Goal: Information Seeking & Learning: Learn about a topic

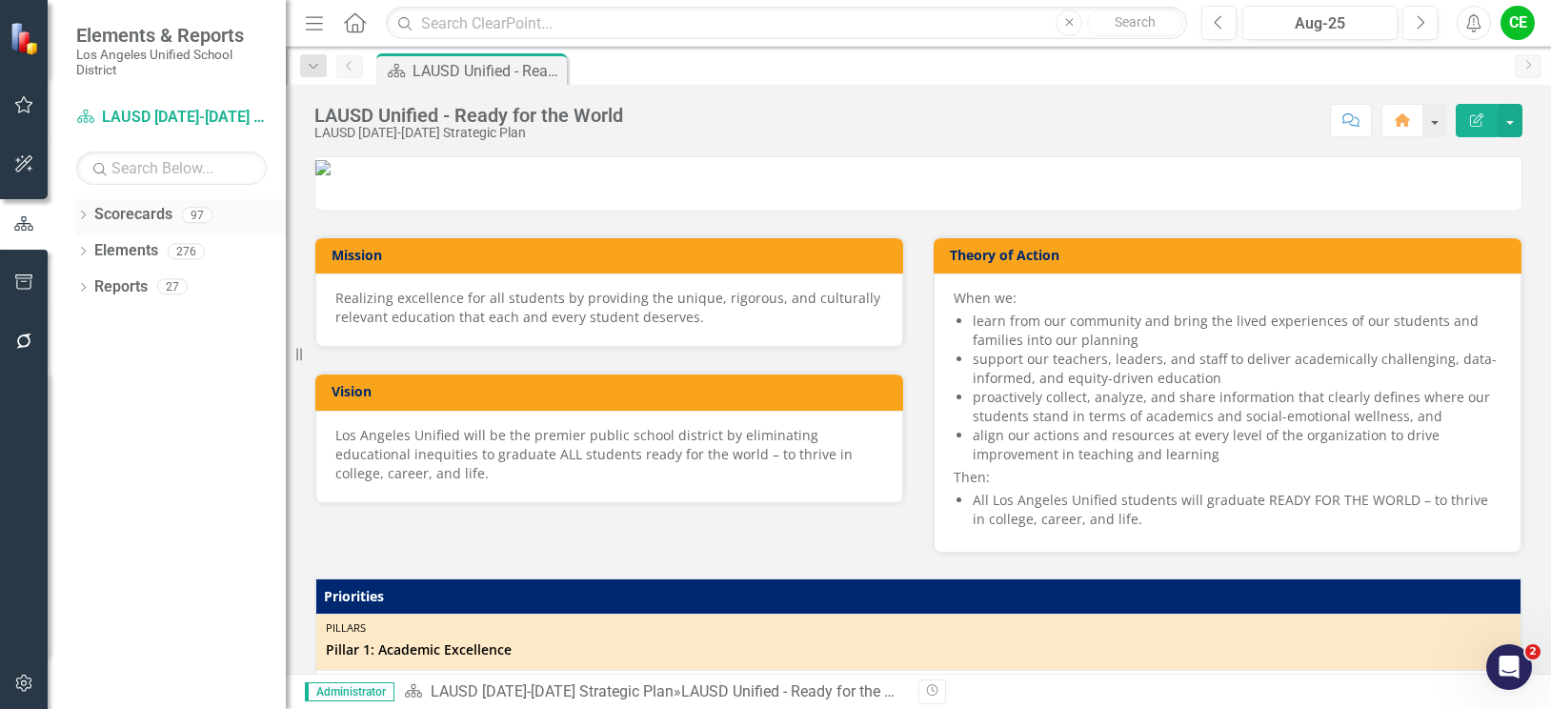
click at [81, 212] on icon "Dropdown" at bounding box center [82, 216] width 13 height 10
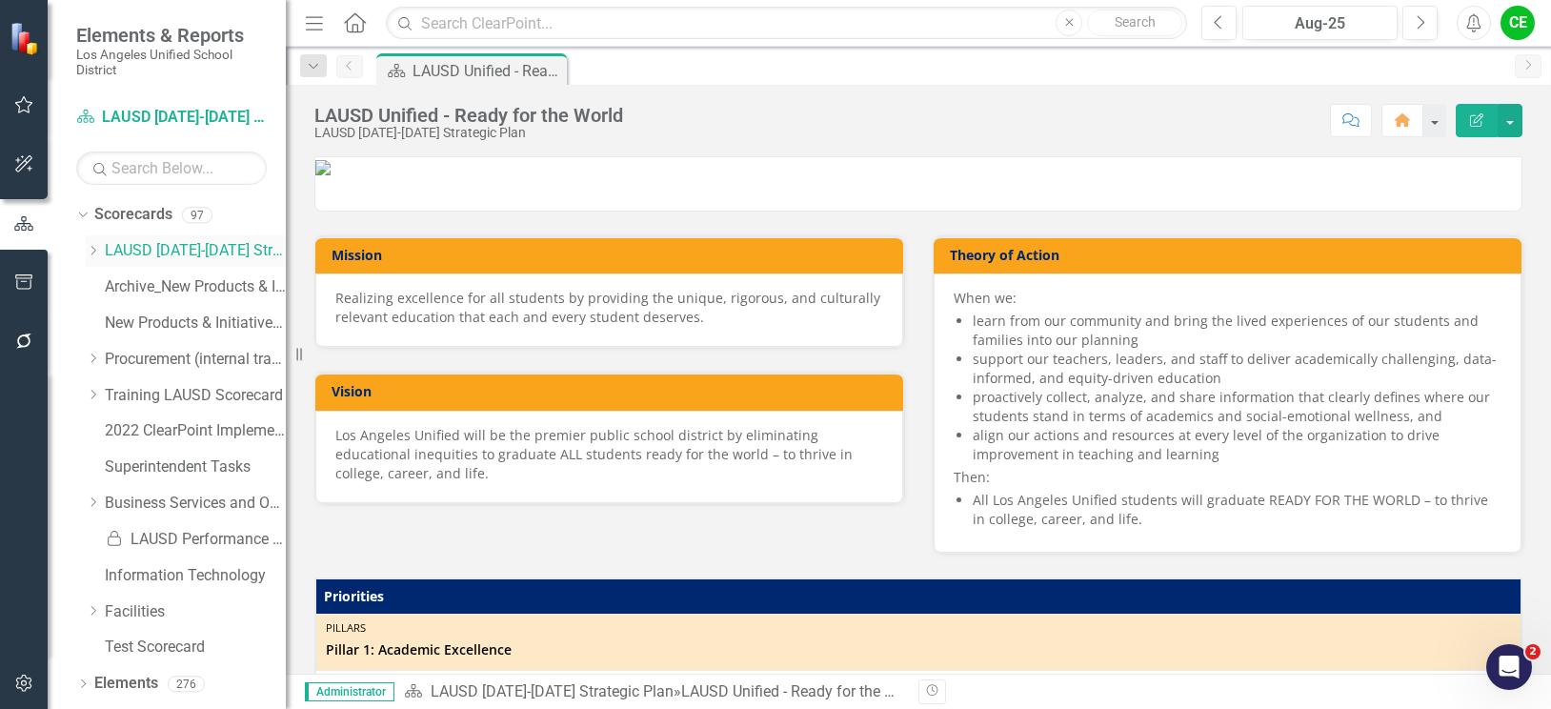
click at [91, 251] on icon "Dropdown" at bounding box center [93, 250] width 14 height 11
click at [112, 431] on icon "Dropdown" at bounding box center [112, 430] width 14 height 11
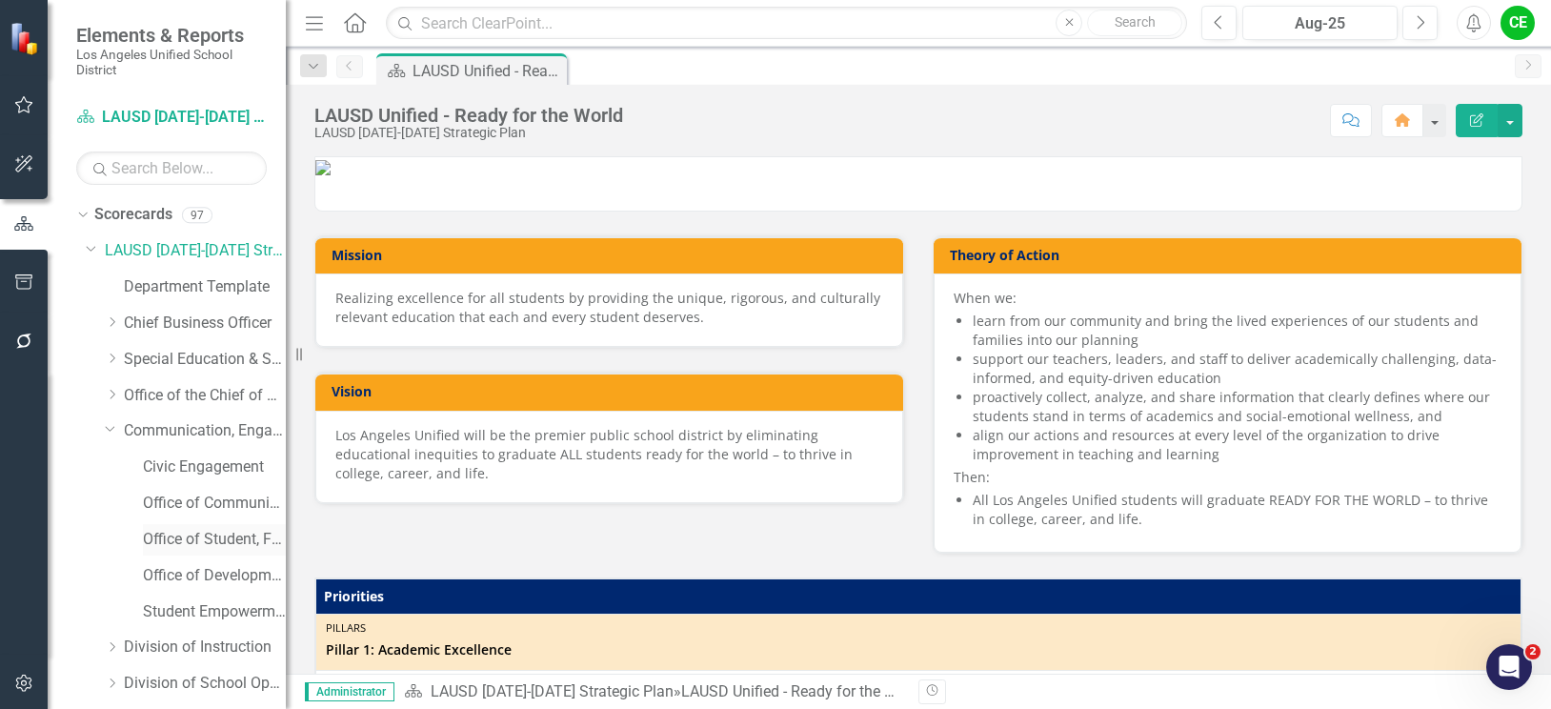
click at [194, 536] on link "Office of Student, Family and Community Engagement (SFACE)" at bounding box center [214, 540] width 143 height 22
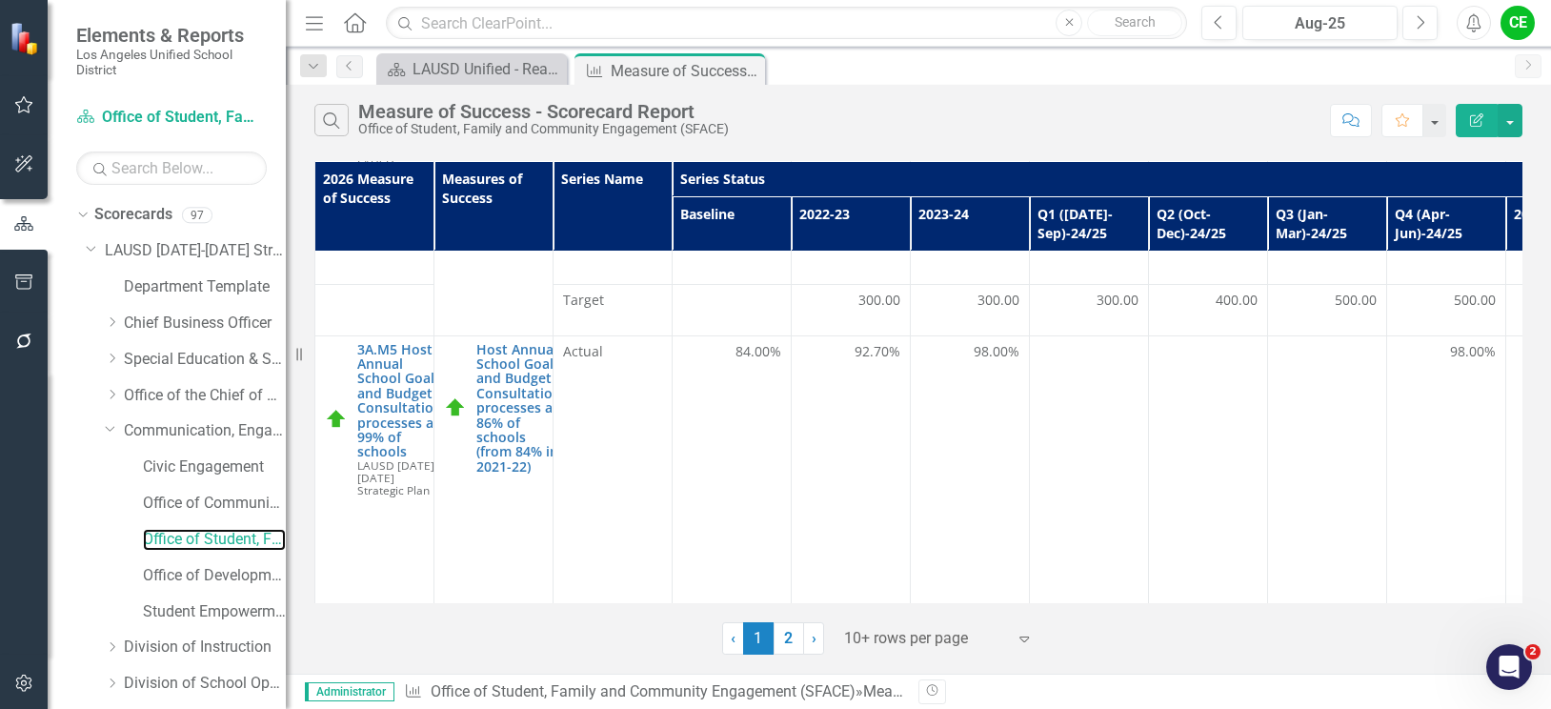
scroll to position [1299, 0]
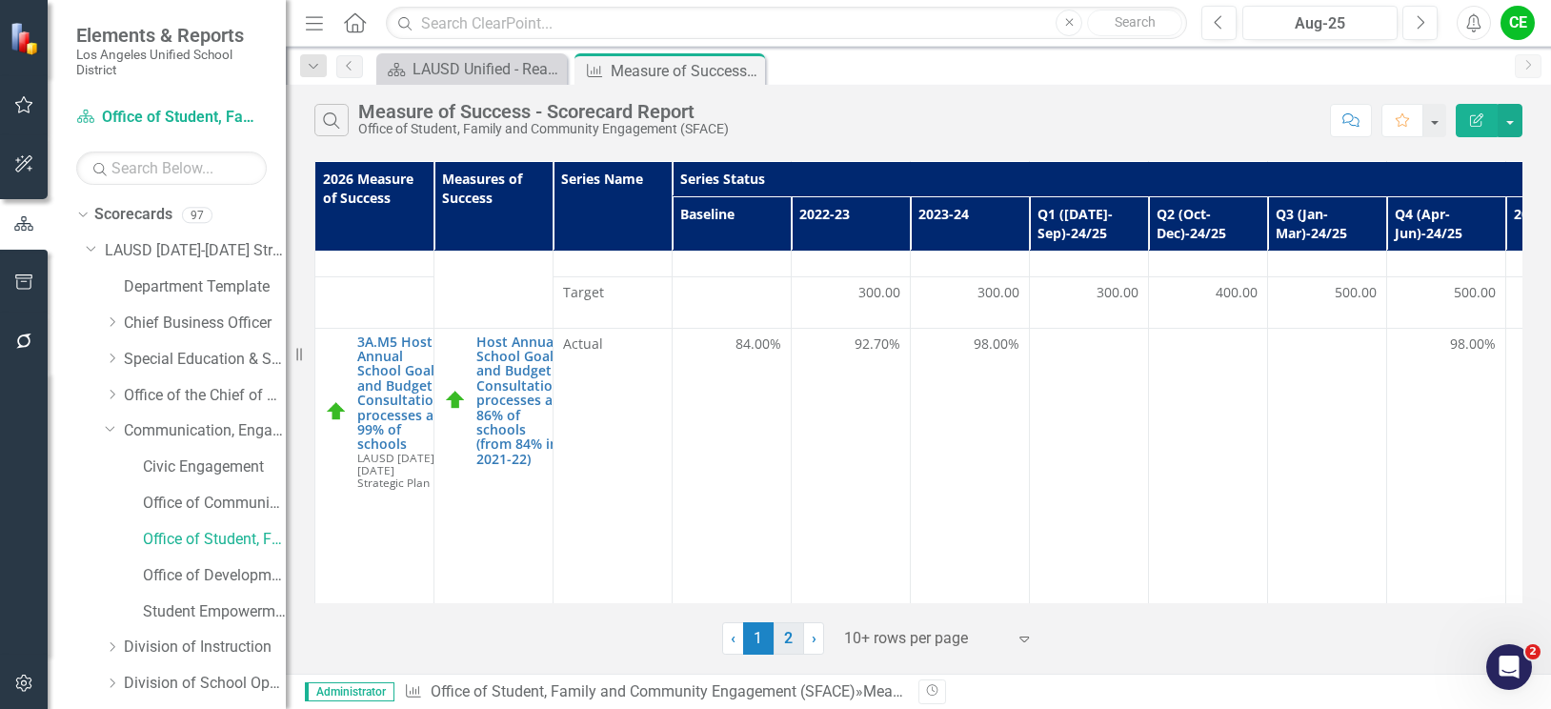
click at [785, 639] on link "2" at bounding box center [789, 638] width 30 height 32
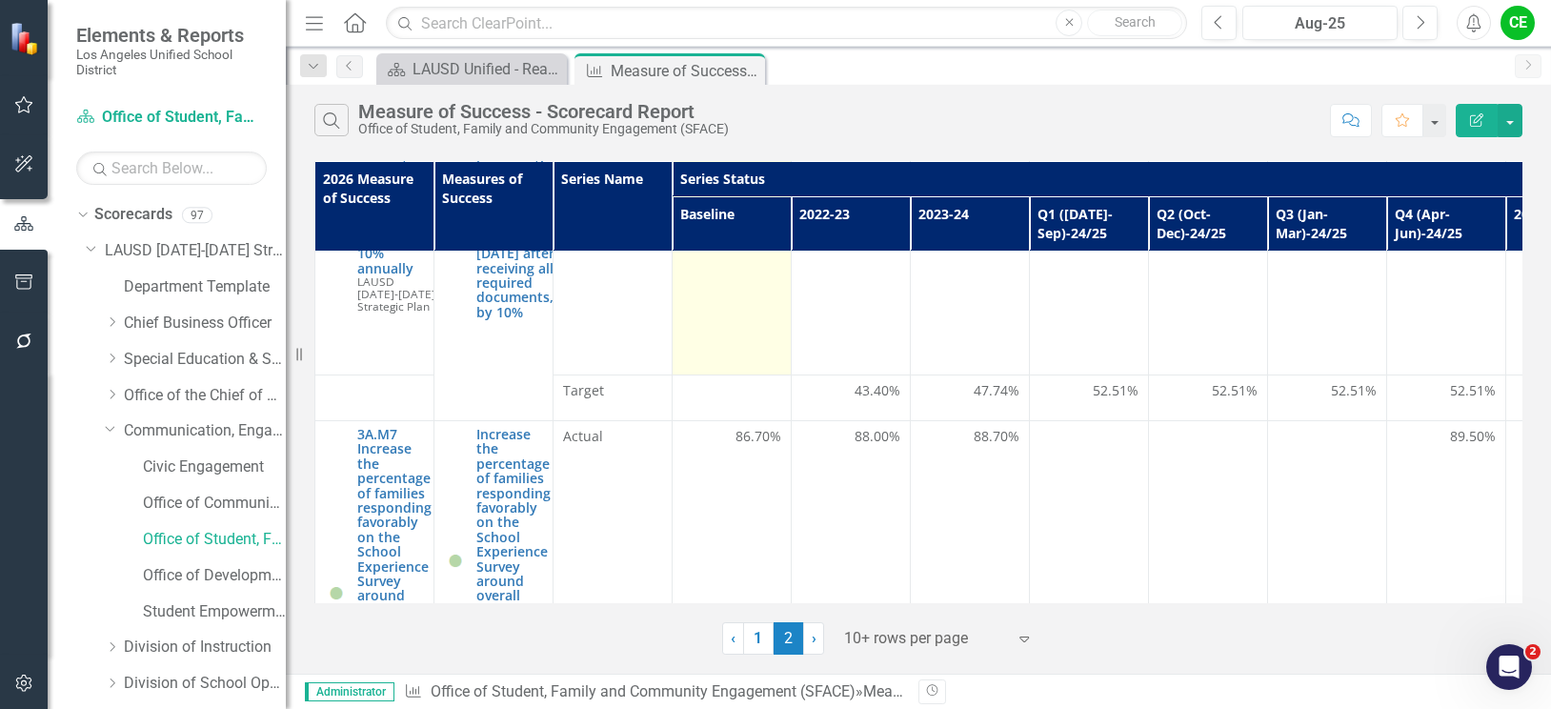
scroll to position [191, 0]
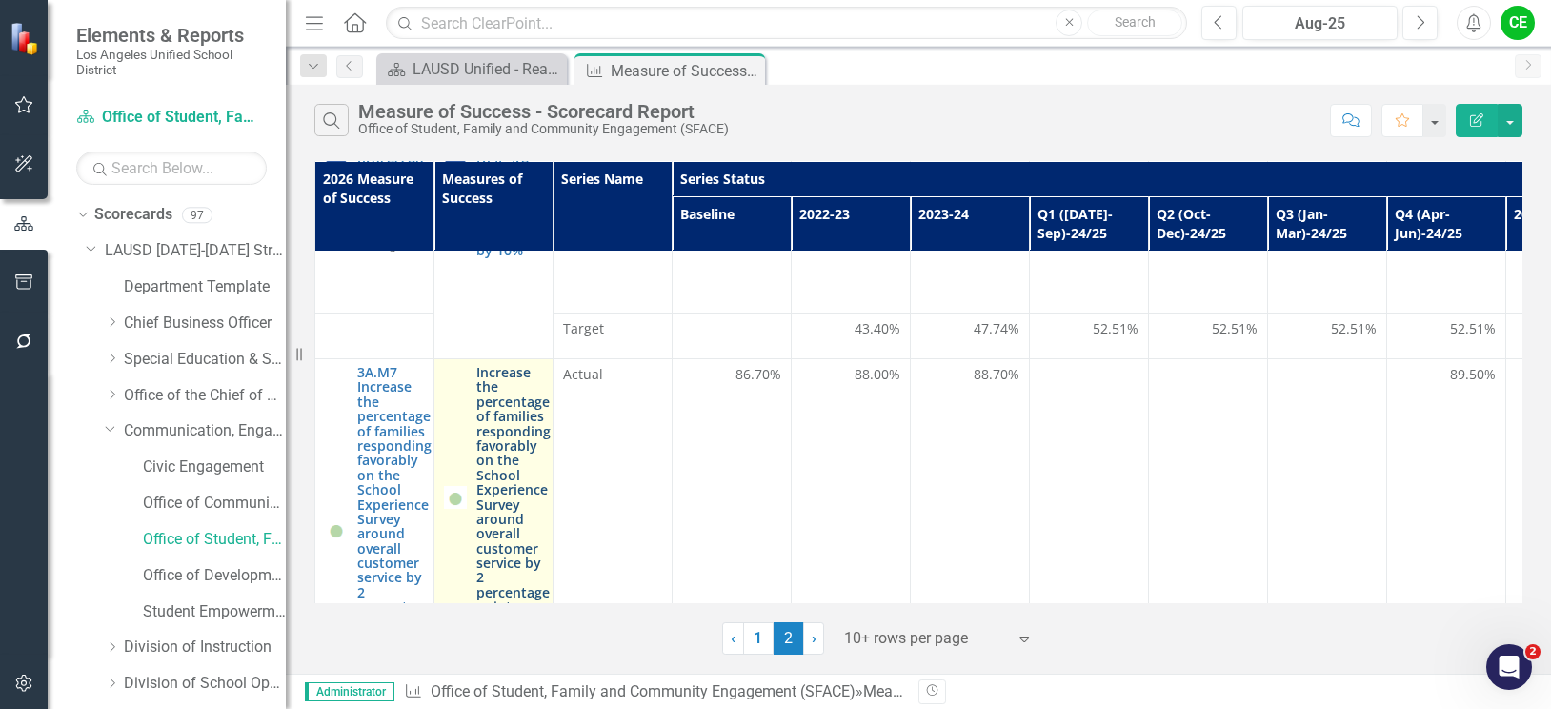
click at [525, 449] on link "Increase the percentage of families responding favorably on the School Experien…" at bounding box center [513, 497] width 74 height 264
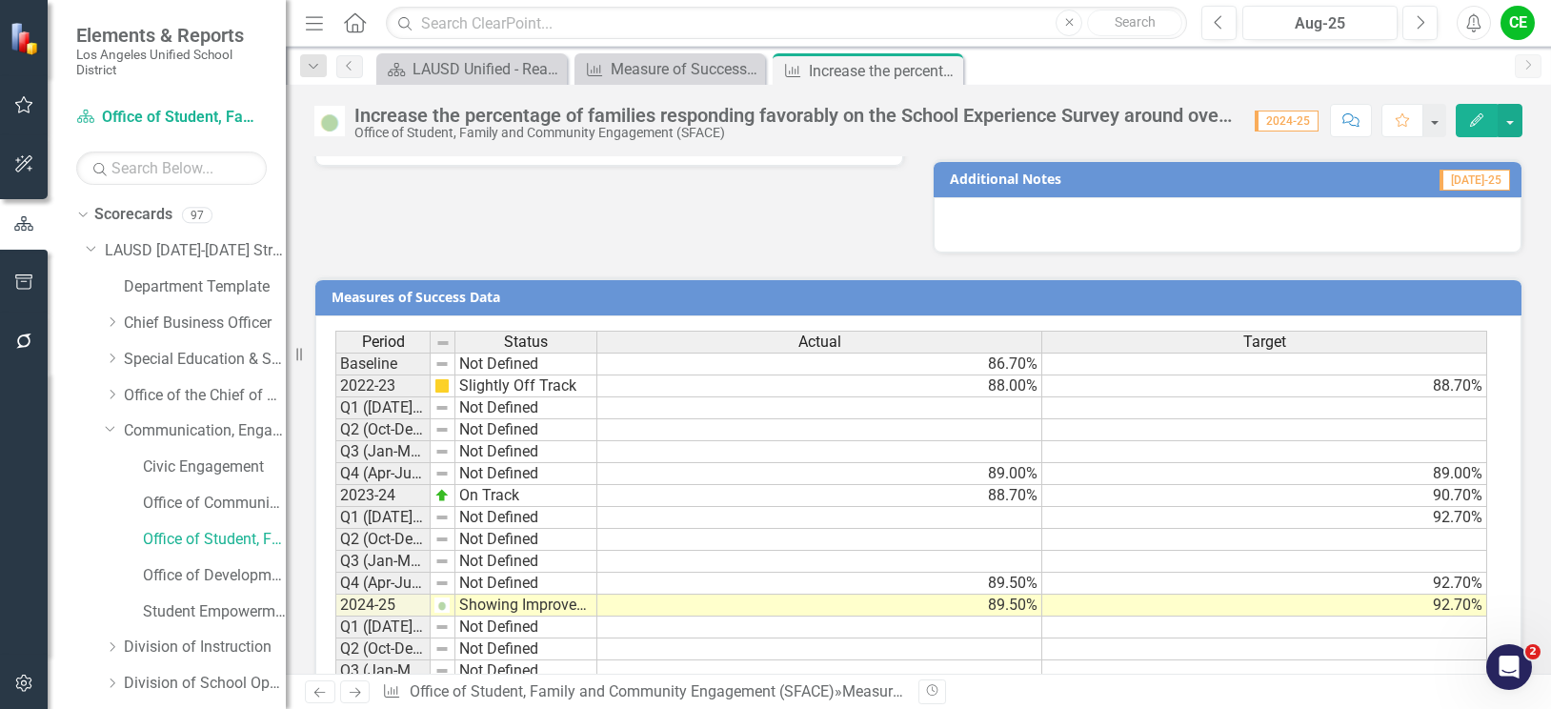
scroll to position [1546, 0]
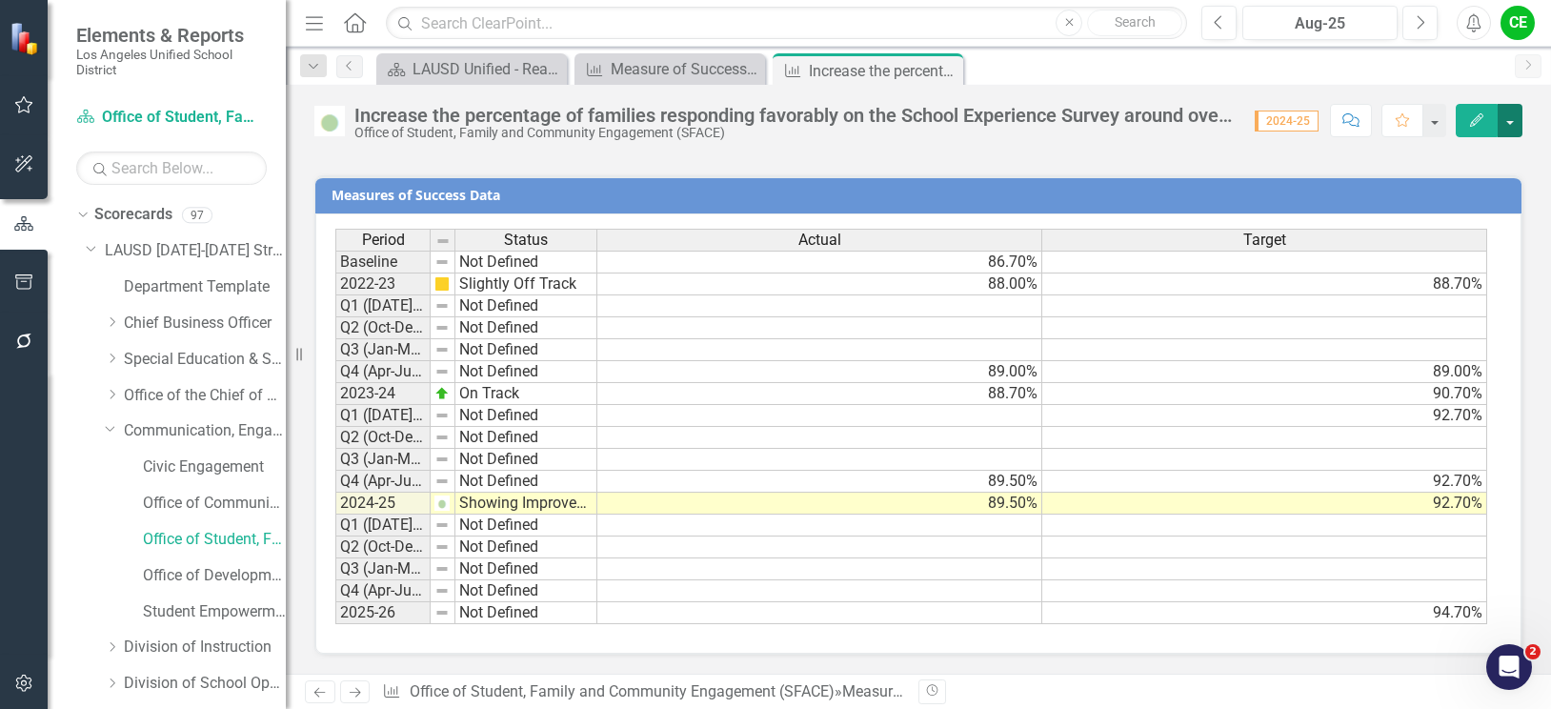
click at [1507, 121] on button "button" at bounding box center [1510, 120] width 25 height 33
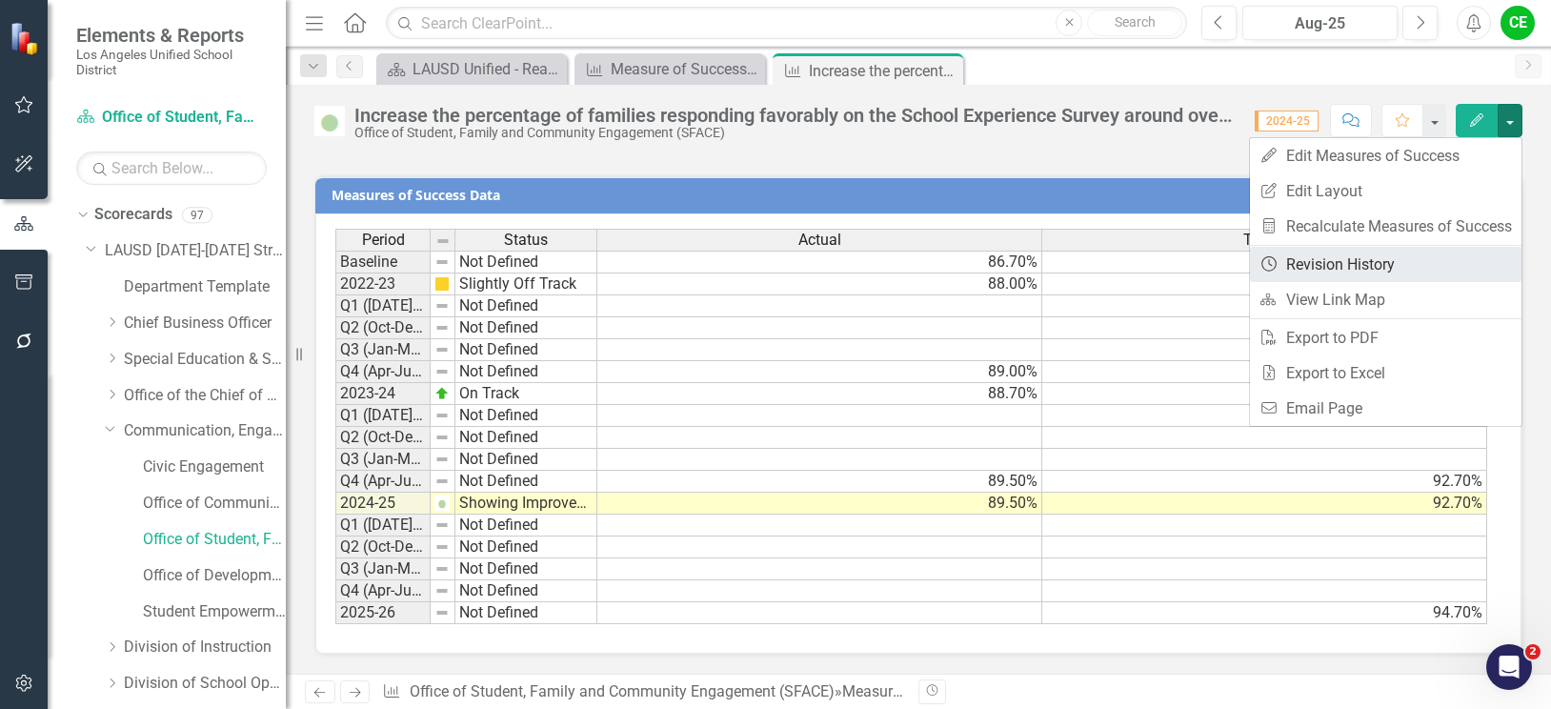
click at [1379, 265] on link "Revision History Revision History" at bounding box center [1386, 264] width 272 height 35
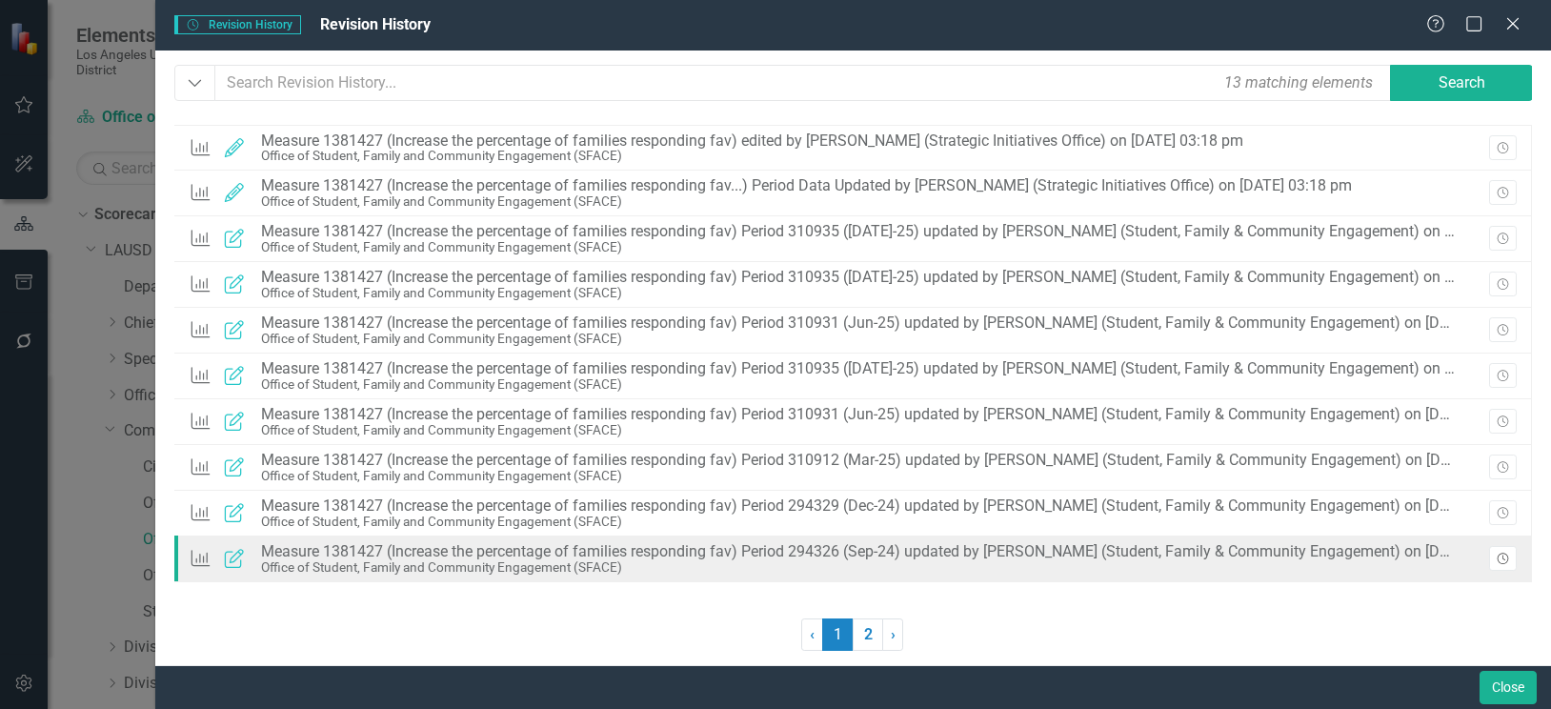
click at [1504, 561] on icon "Revision History" at bounding box center [1503, 558] width 14 height 11
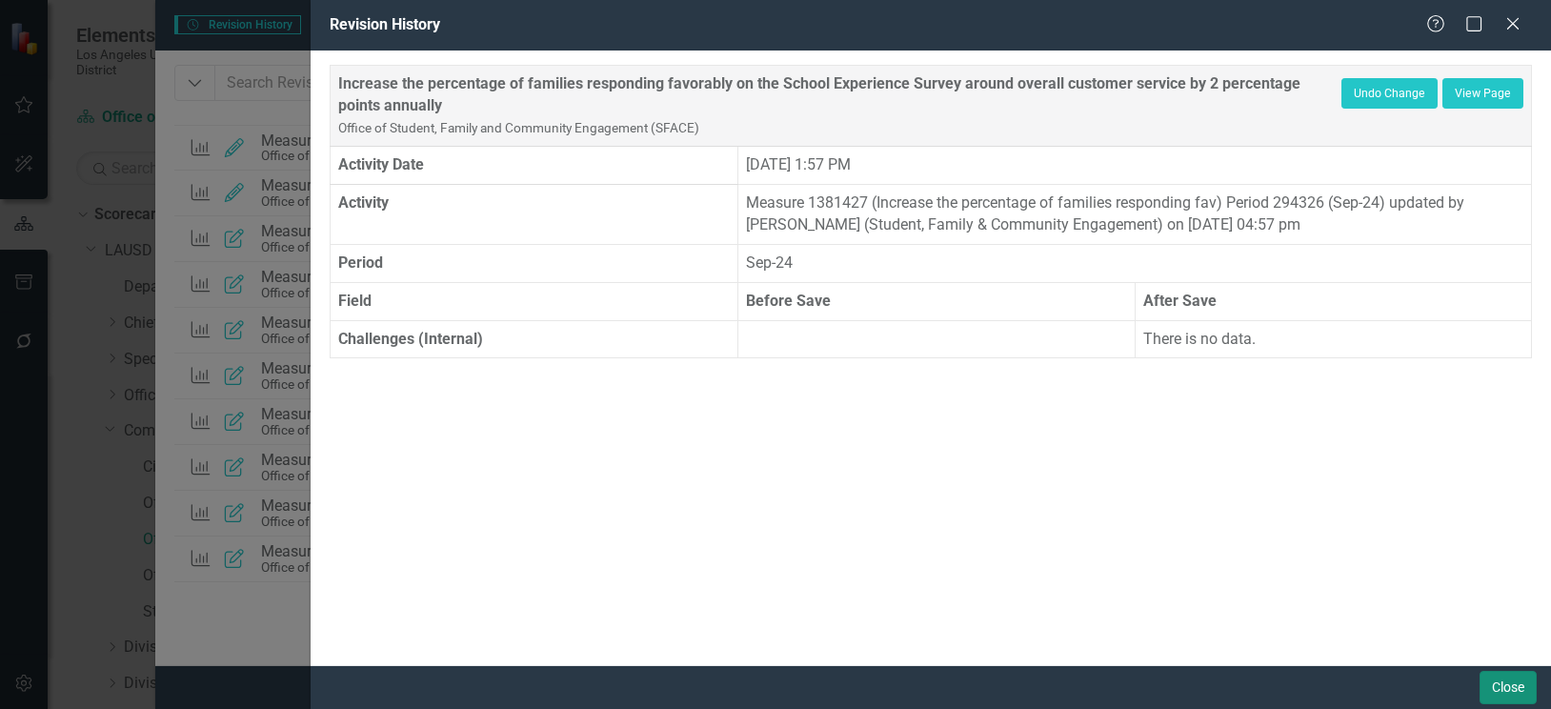
click at [1520, 685] on button "Close" at bounding box center [1507, 687] width 57 height 33
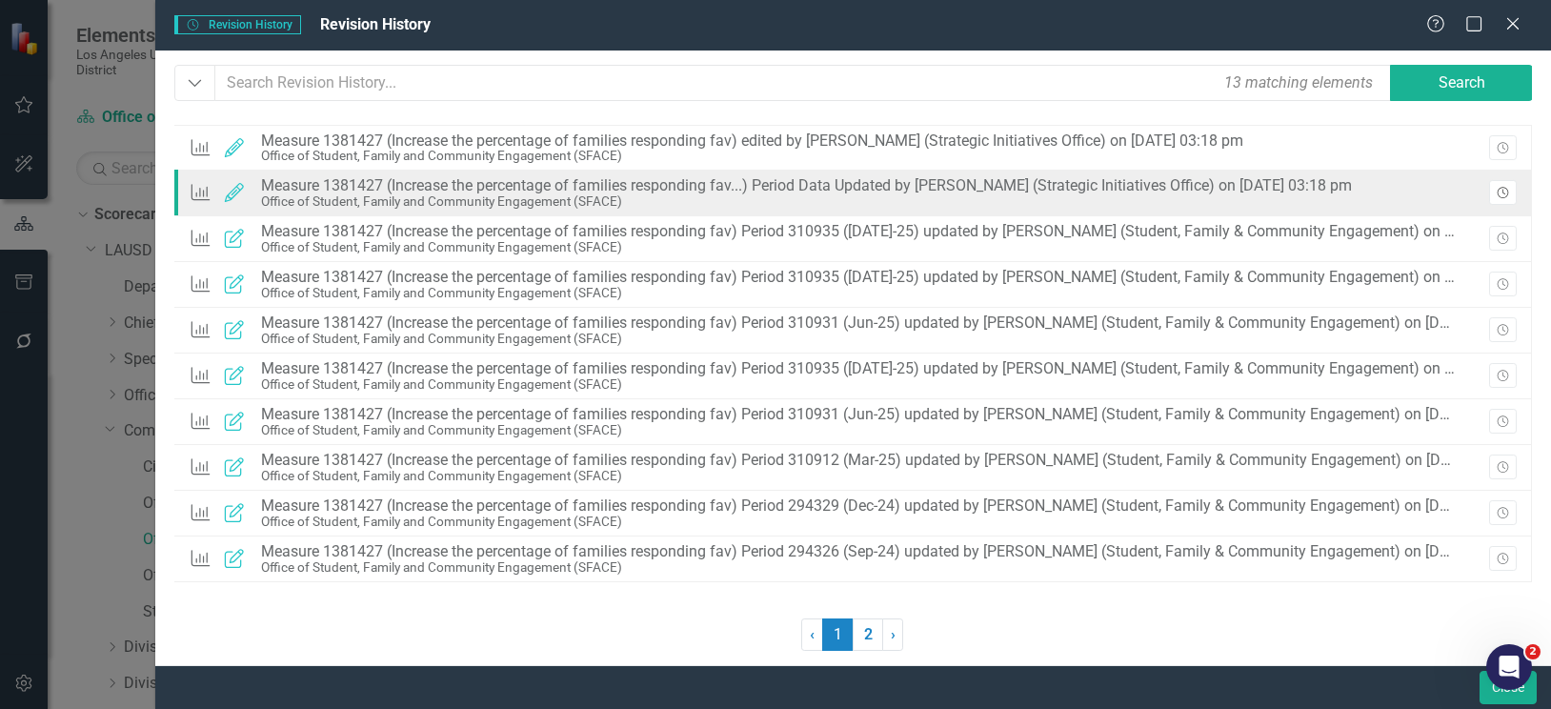
click at [1509, 187] on button "Revision History" at bounding box center [1503, 192] width 28 height 25
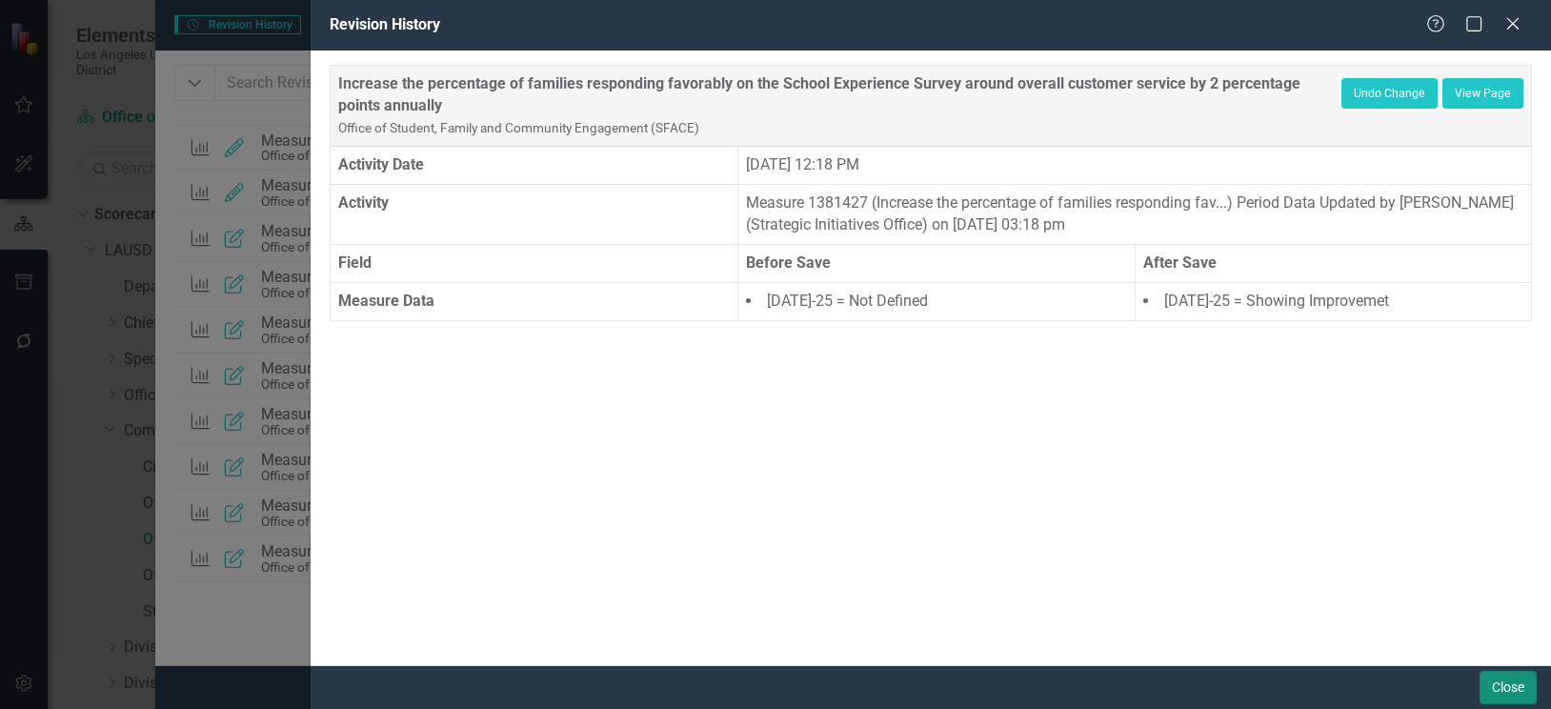
click at [1502, 689] on button "Close" at bounding box center [1507, 687] width 57 height 33
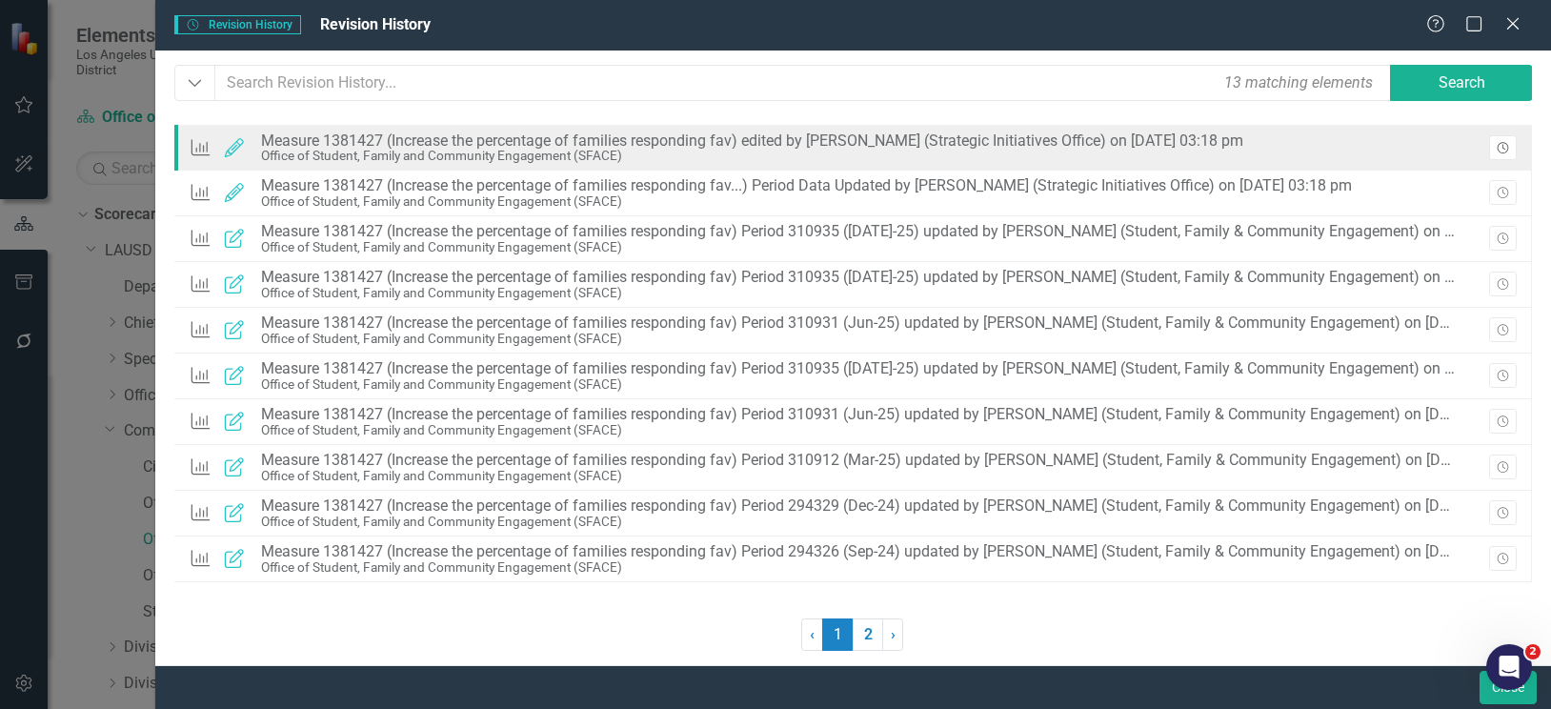
click at [1507, 151] on icon "Revision History" at bounding box center [1503, 148] width 14 height 11
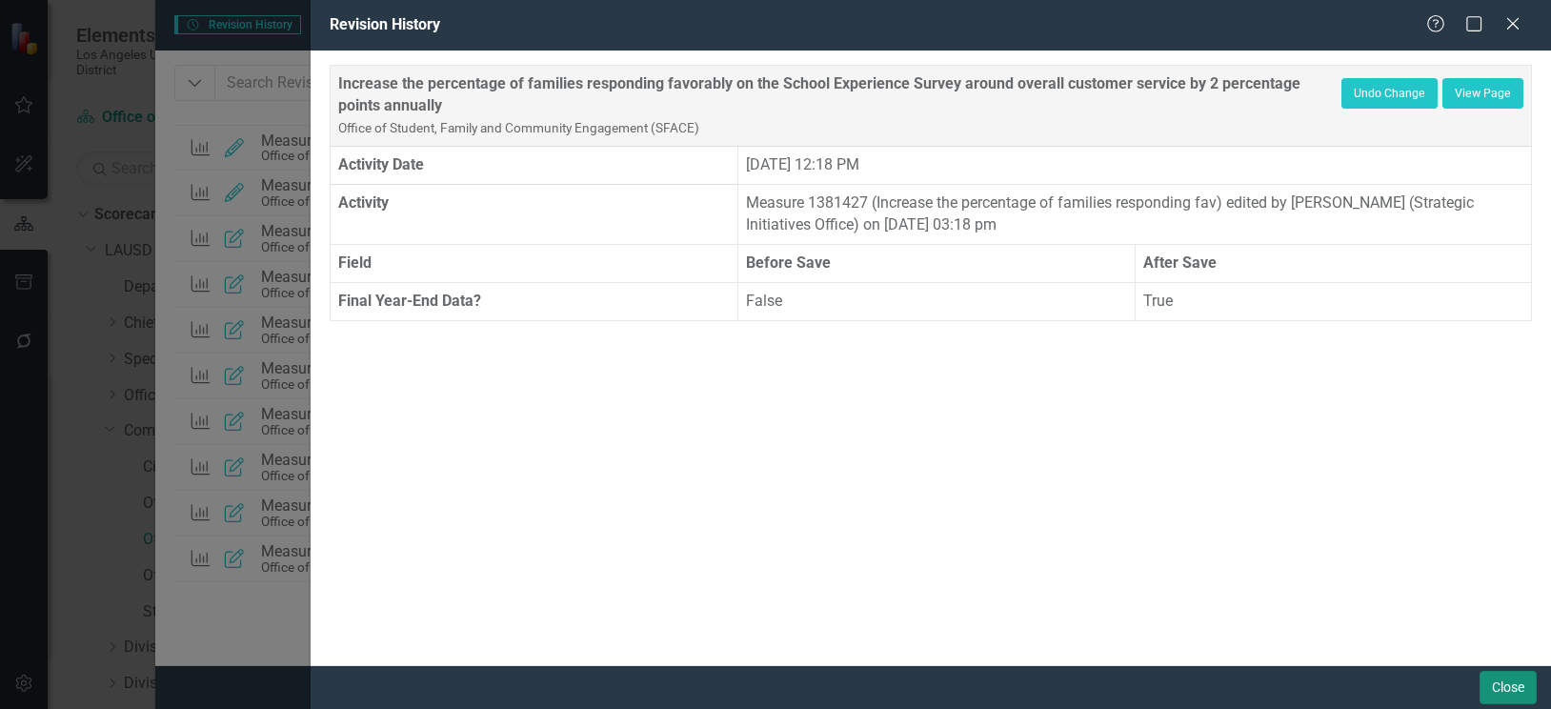
click at [1502, 693] on button "Close" at bounding box center [1507, 687] width 57 height 33
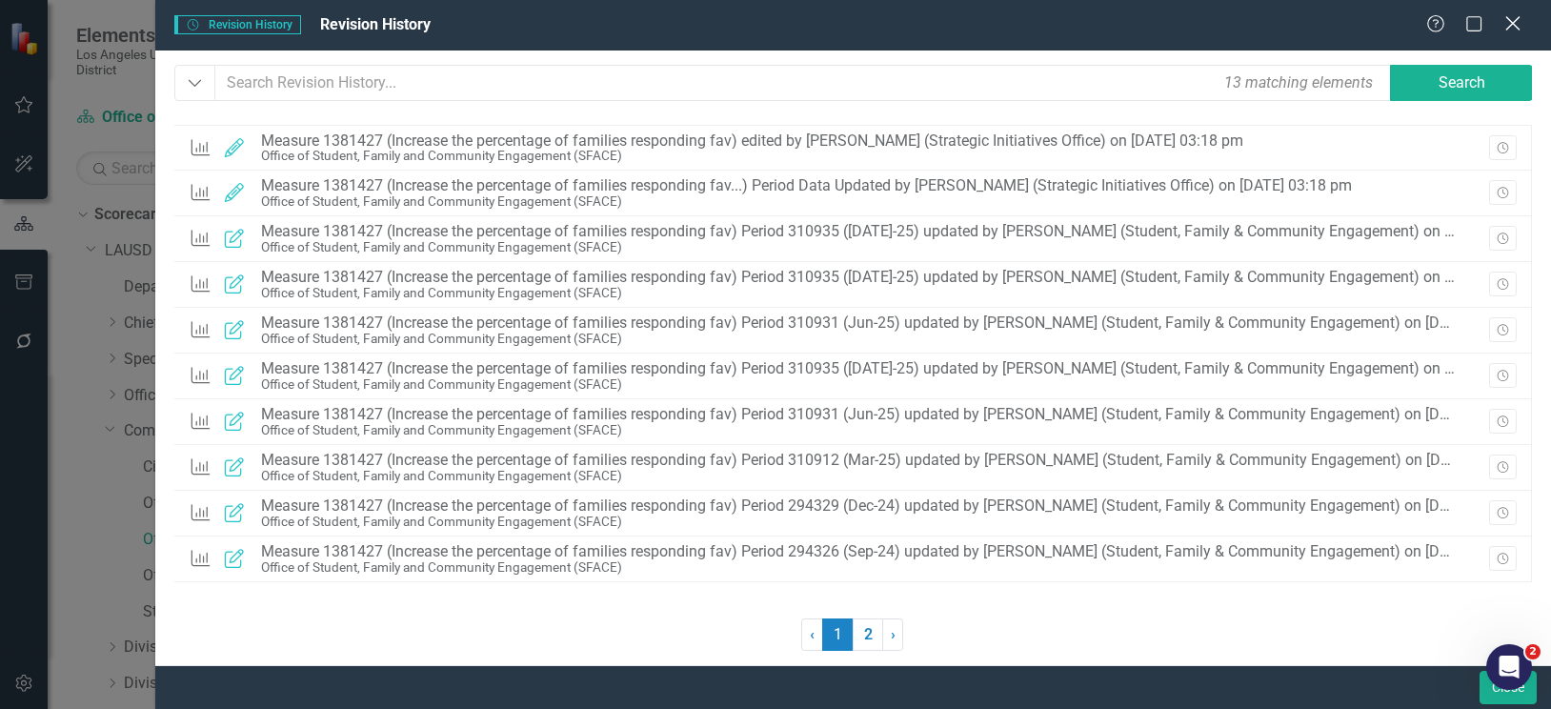
click at [1515, 21] on icon at bounding box center [1512, 23] width 14 height 14
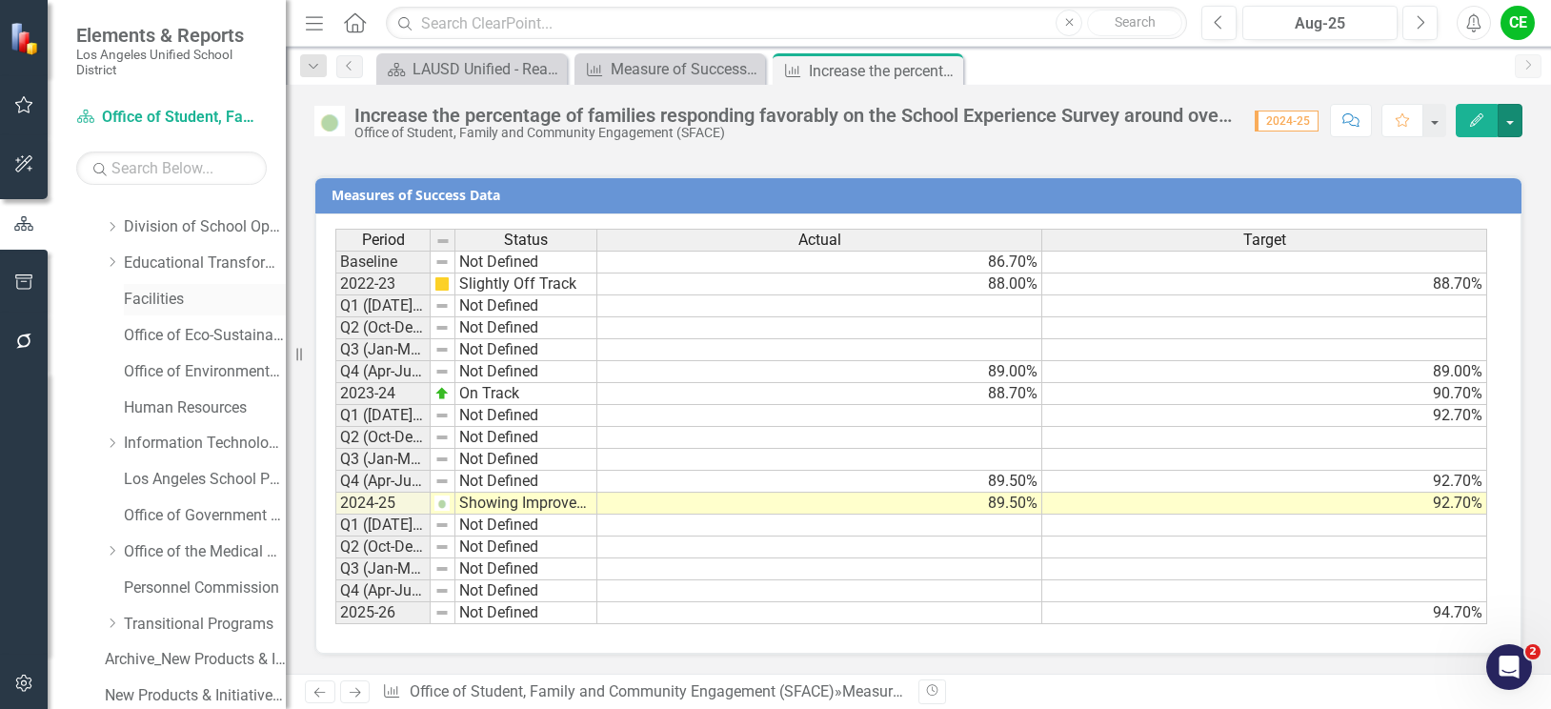
scroll to position [476, 0]
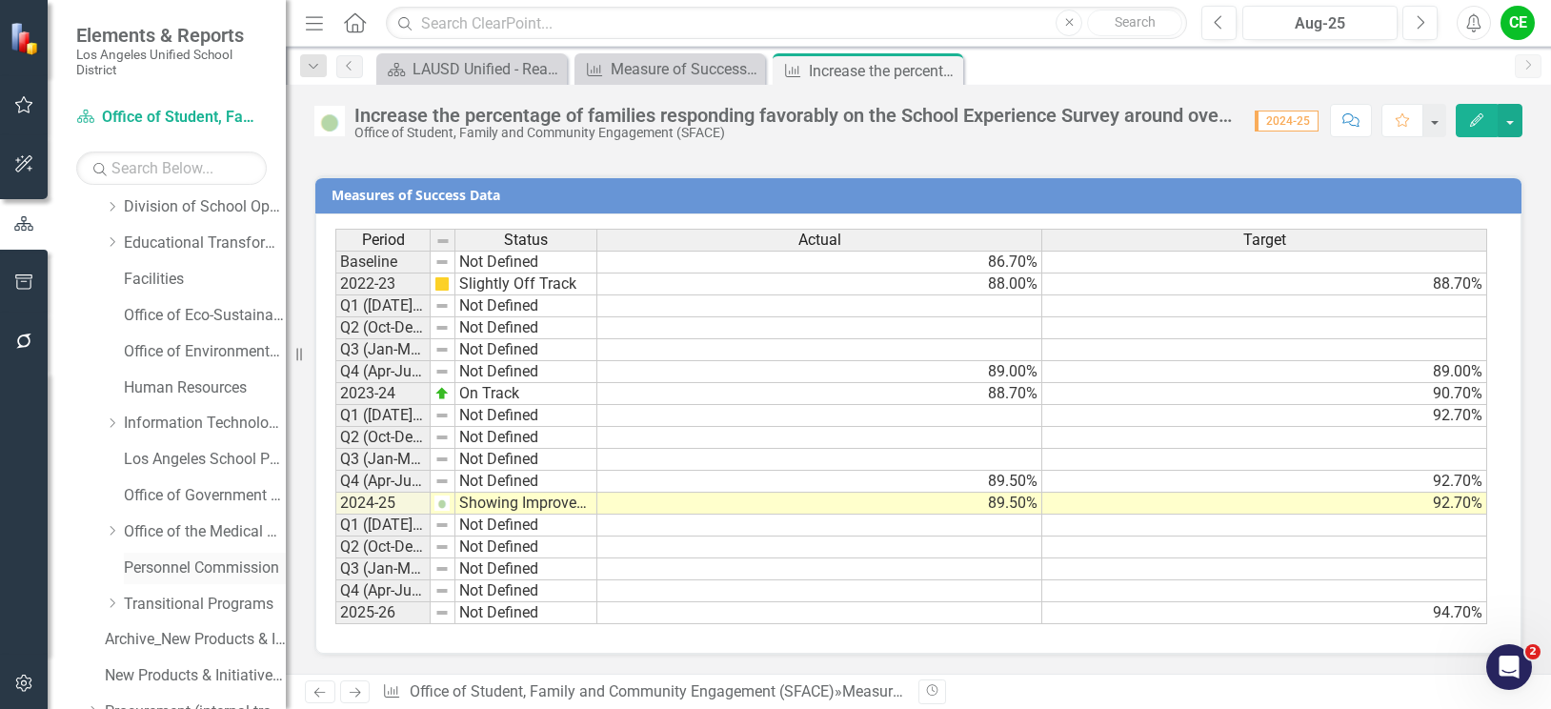
click at [163, 563] on link "Personnel Commission" at bounding box center [205, 568] width 162 height 22
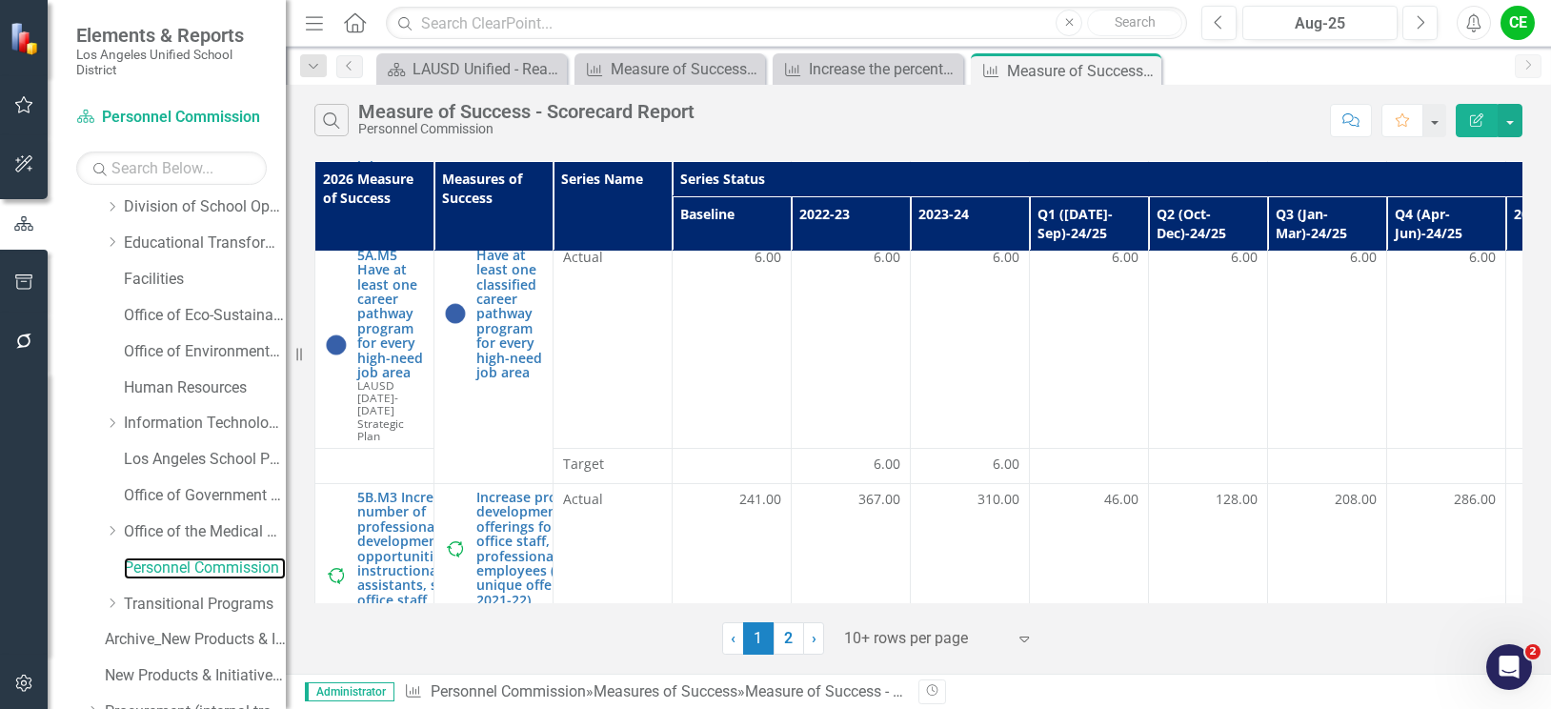
scroll to position [1238, 0]
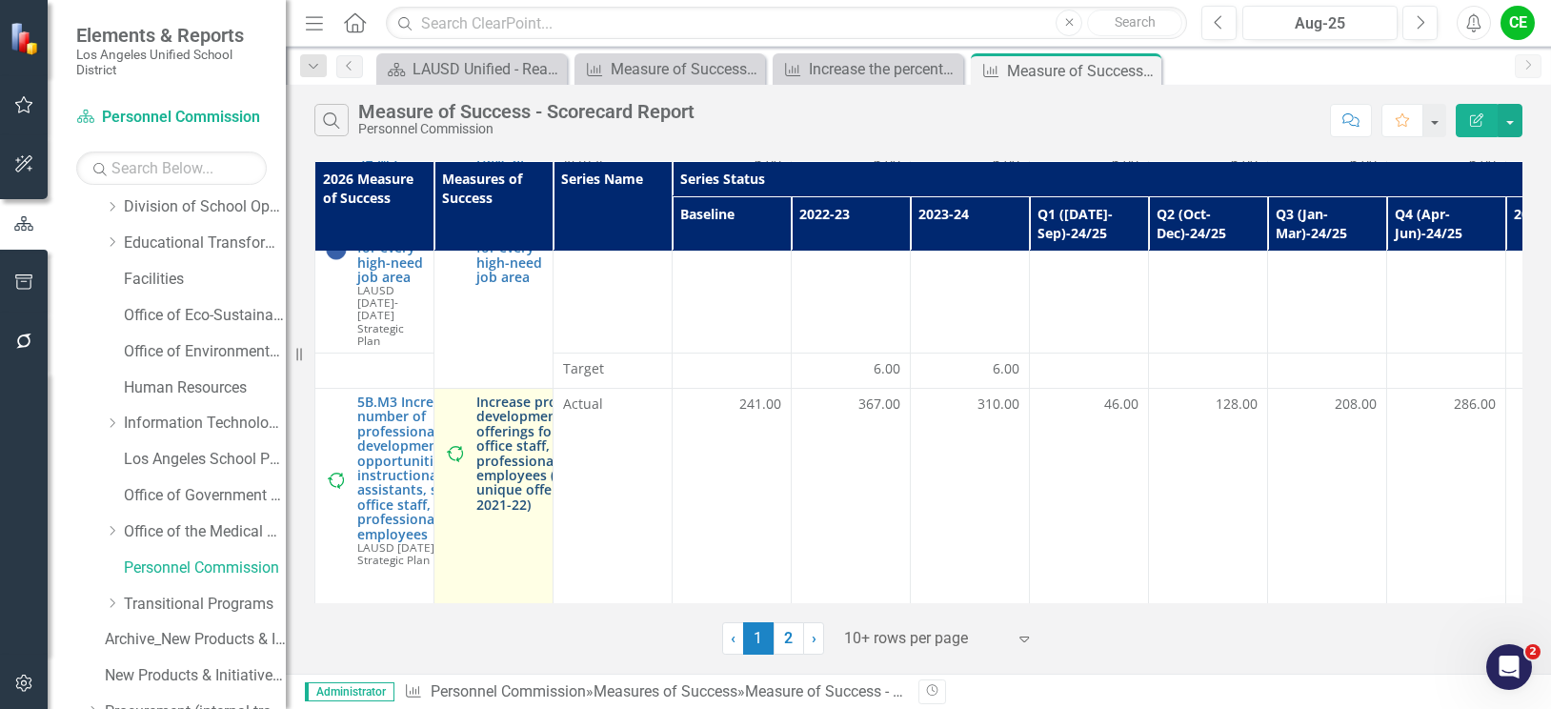
click at [513, 394] on link "Increase professional development offerings for school office staff, and profes…" at bounding box center [548, 452] width 145 height 117
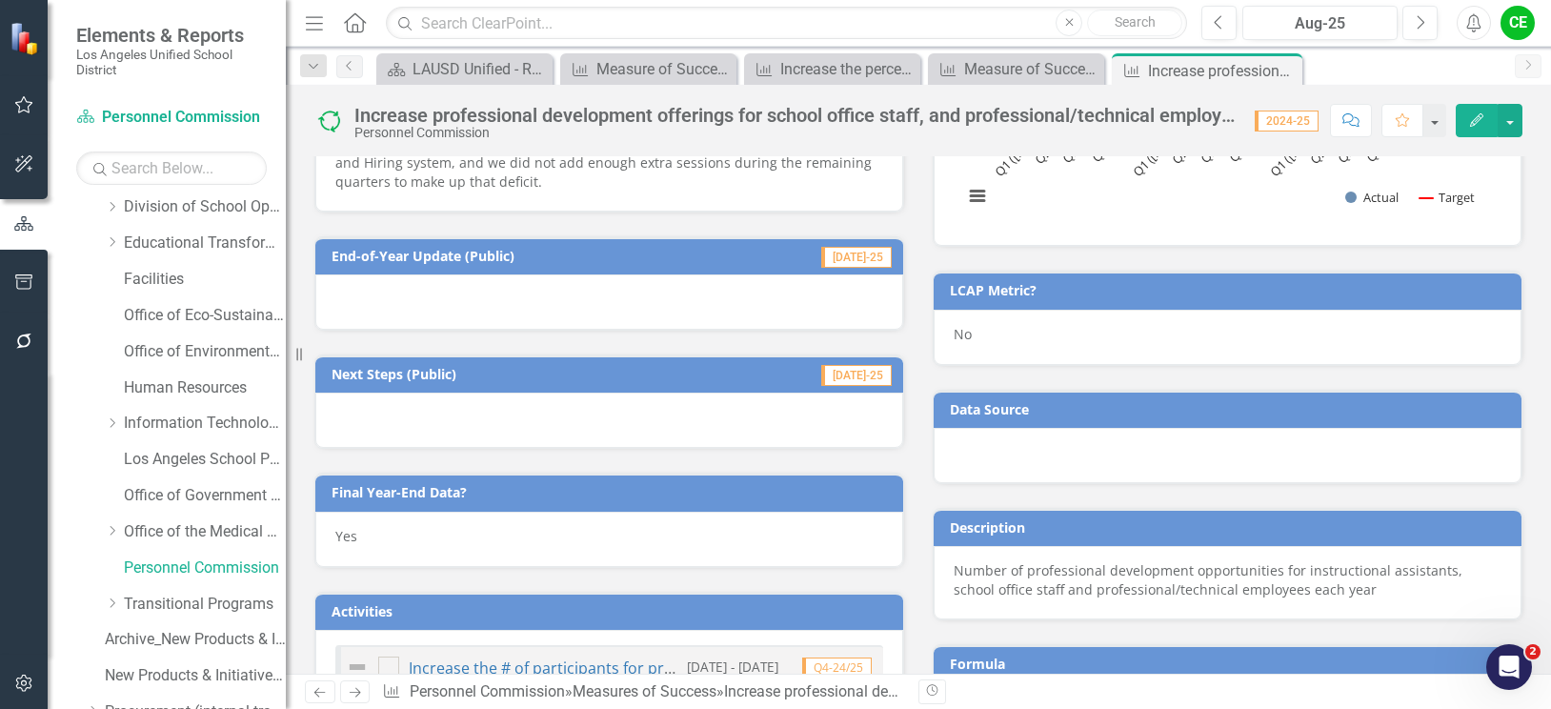
scroll to position [1048, 0]
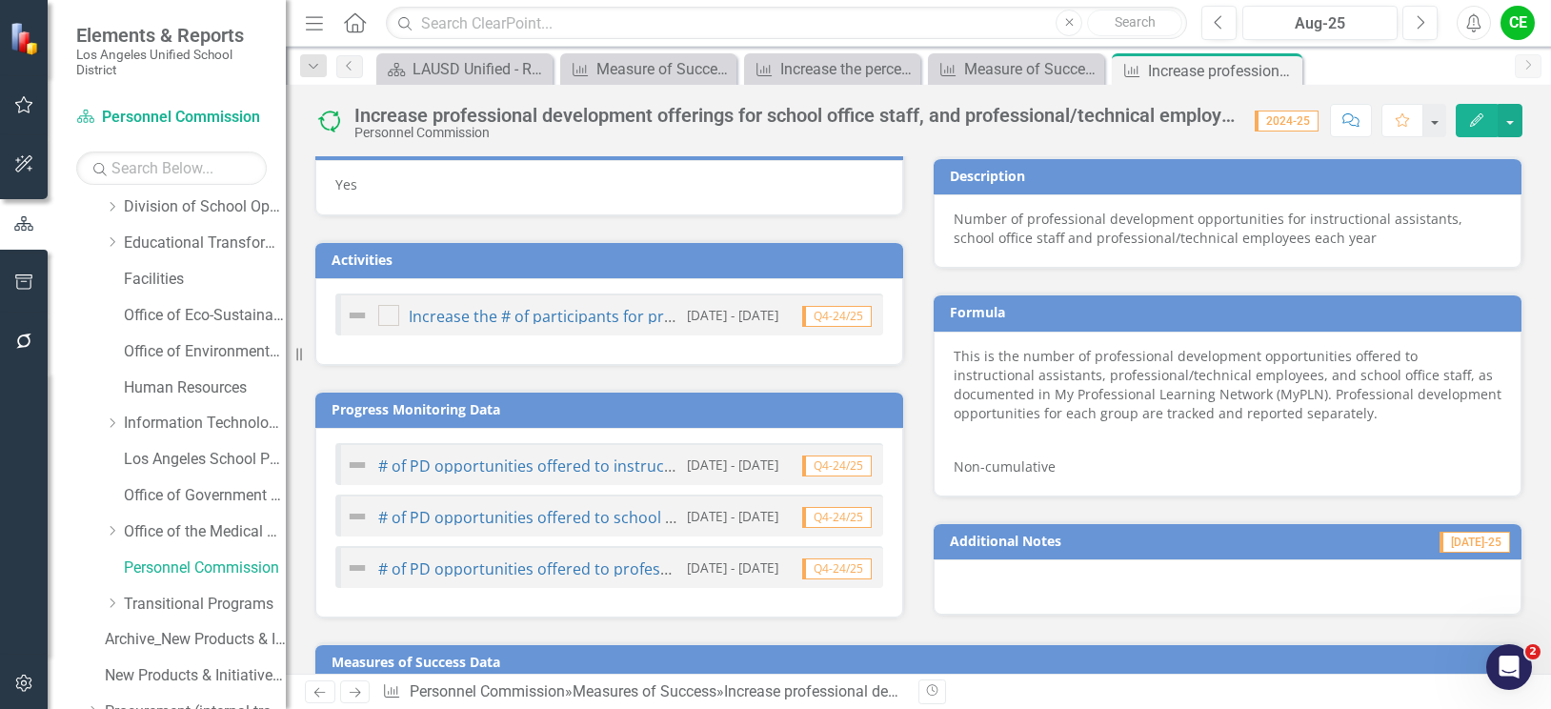
click at [1018, 420] on p "This is the number of professional development opportunities offered to instruc…" at bounding box center [1228, 387] width 548 height 80
drag, startPoint x: 948, startPoint y: 355, endPoint x: 1226, endPoint y: 409, distance: 283.2
click at [1226, 409] on p "This is the number of professional development opportunities offered to instruc…" at bounding box center [1228, 387] width 548 height 80
click at [996, 375] on p "This is the number of professional development opportunities offered to instruc…" at bounding box center [1228, 387] width 548 height 80
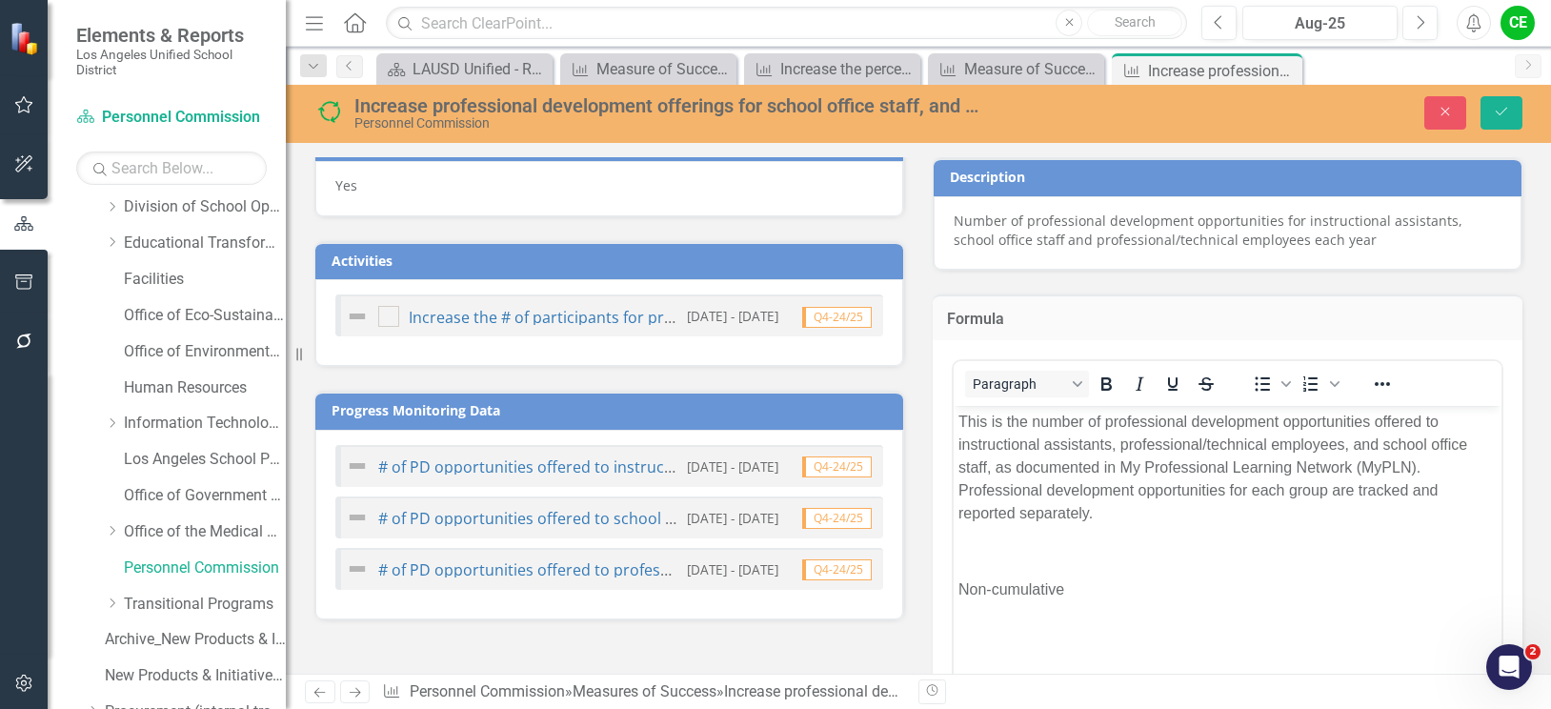
scroll to position [0, 0]
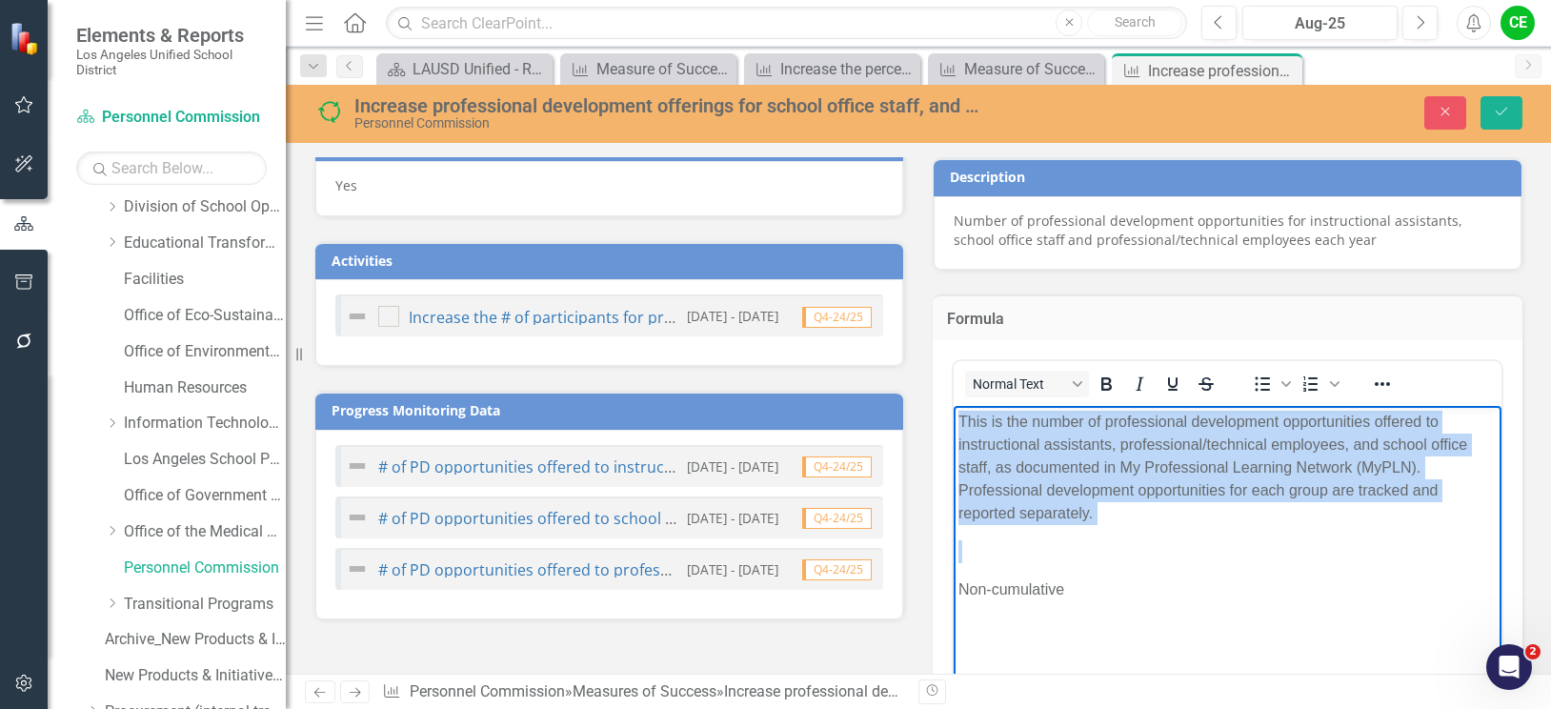
drag, startPoint x: 960, startPoint y: 420, endPoint x: 1054, endPoint y: 450, distance: 97.9
click at [1096, 526] on body "This is the number of professional development opportunities offered to instruc…" at bounding box center [1228, 549] width 548 height 286
copy p "This is the number of professional development opportunities offered to instruc…"
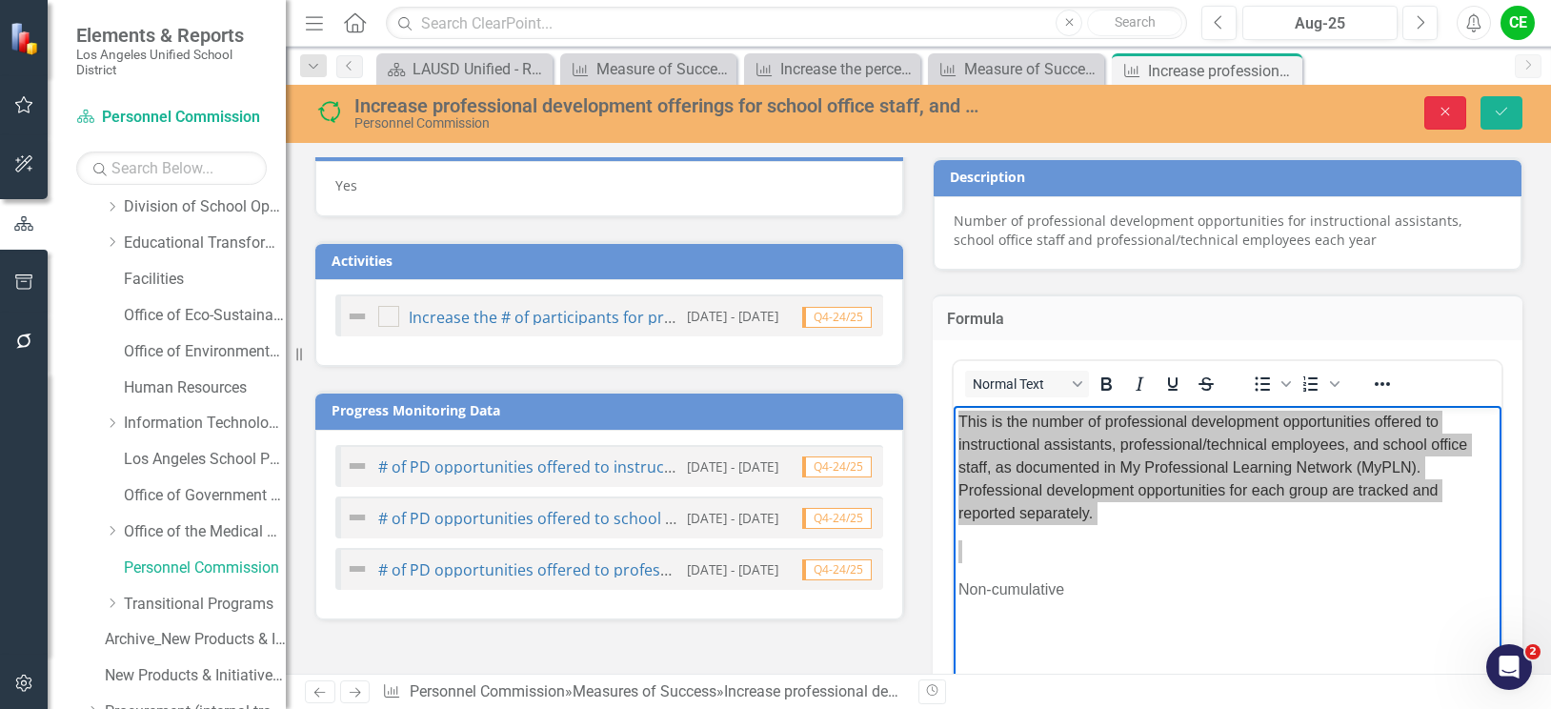
click at [1455, 114] on button "Close" at bounding box center [1445, 112] width 42 height 33
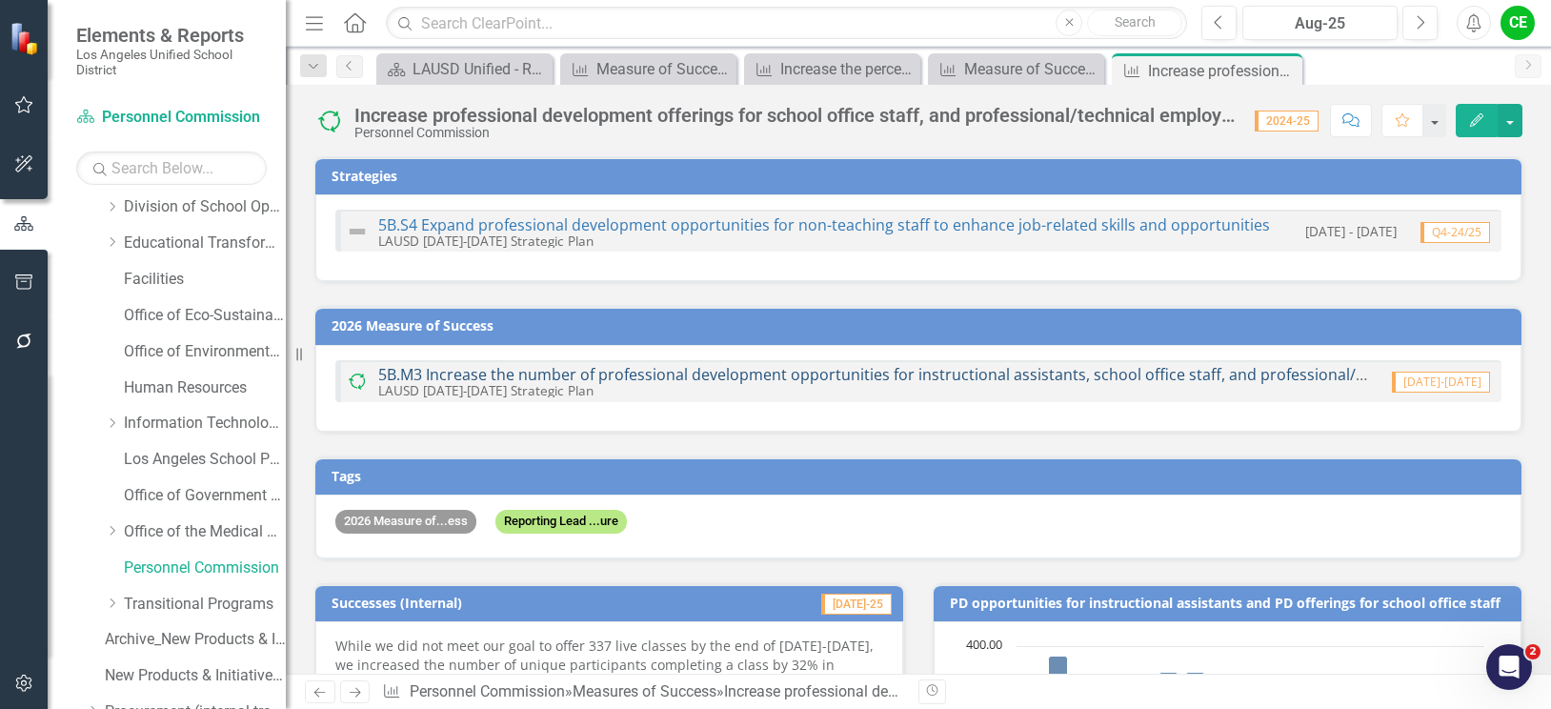
click at [623, 373] on link "5B.M3 Increase the number of professional development opportunities for instruc…" at bounding box center [940, 374] width 1124 height 21
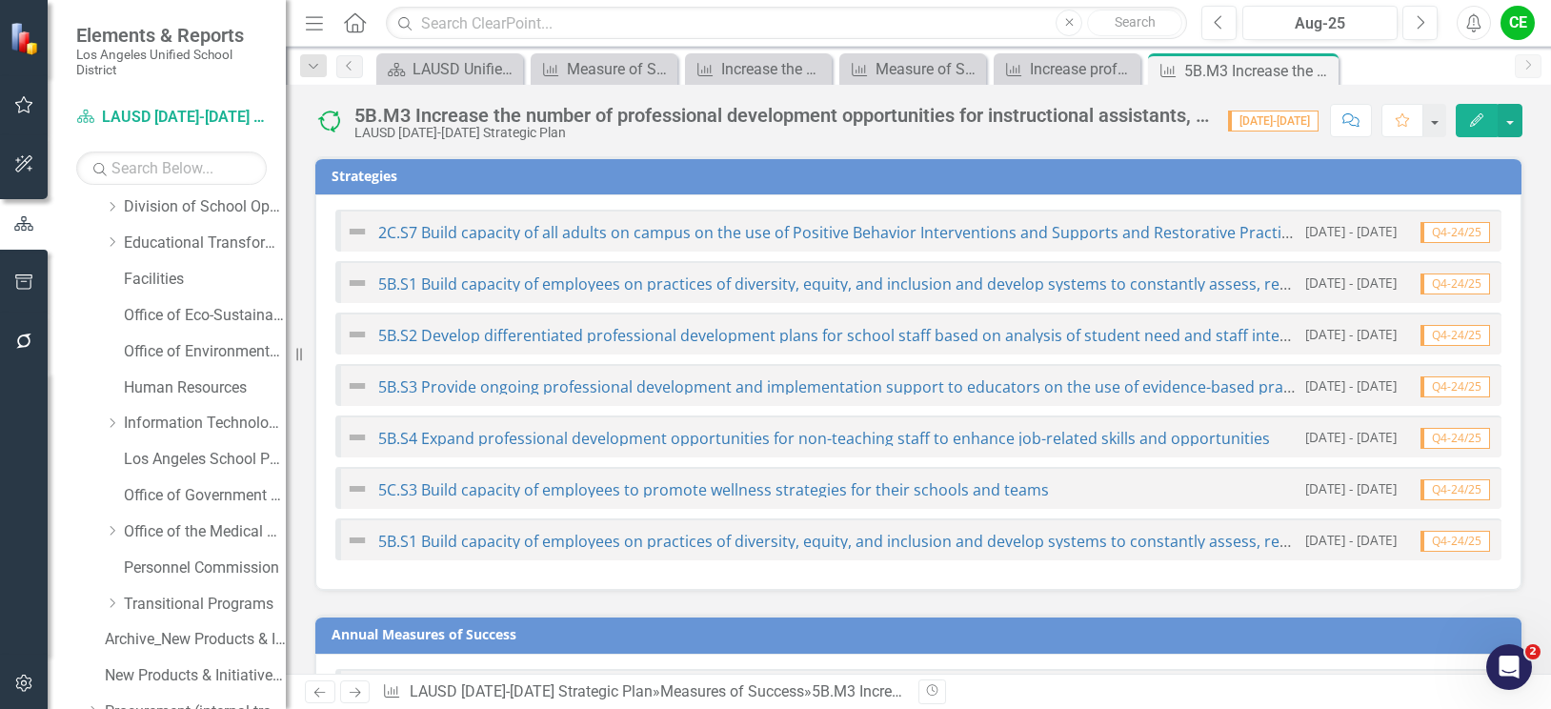
click at [822, 111] on div "5B.M3 Increase the number of professional development opportunities for instruc…" at bounding box center [781, 115] width 855 height 21
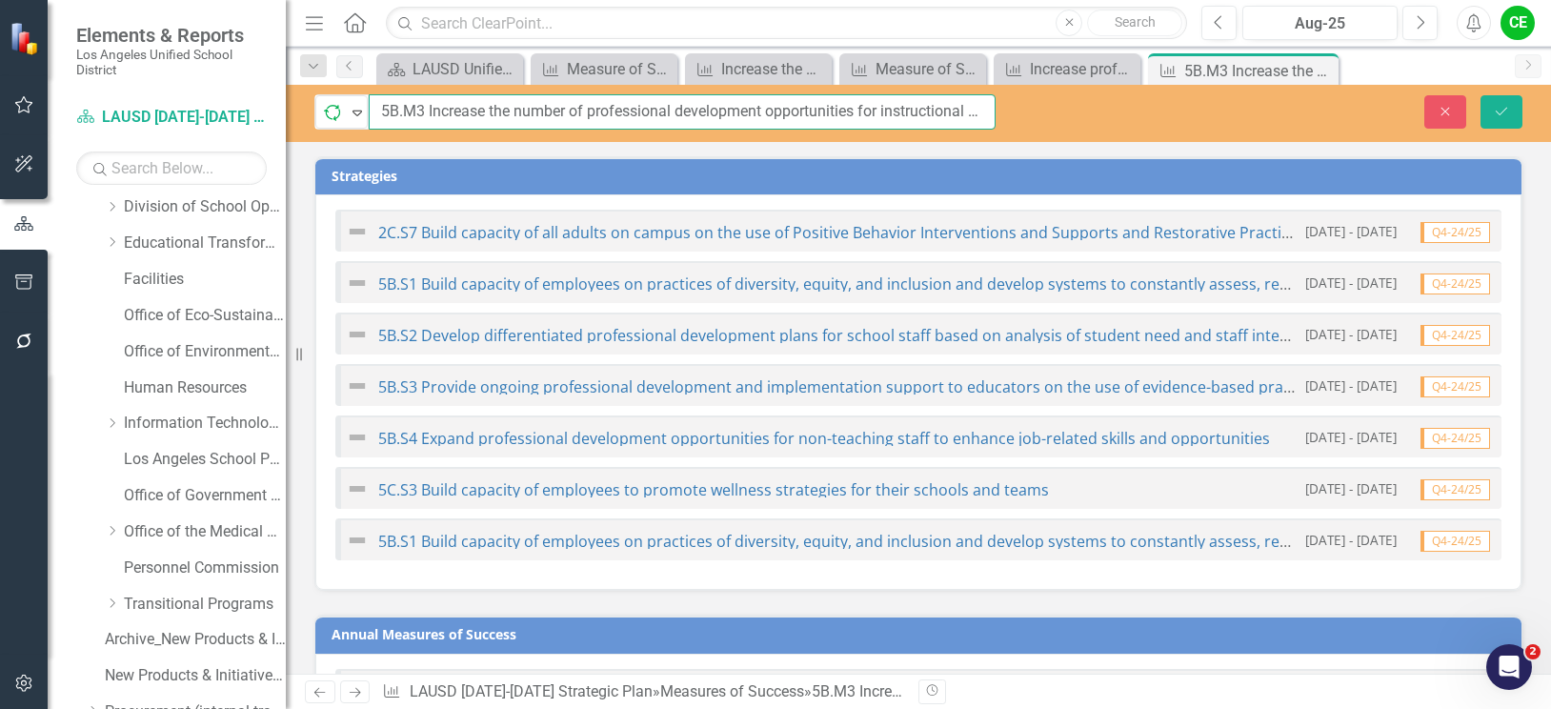
scroll to position [0, 454]
drag, startPoint x: 379, startPoint y: 107, endPoint x: 1191, endPoint y: 103, distance: 811.7
click at [1191, 103] on div "In Progress Expand 5B.M3 Increase the number of professional development opport…" at bounding box center [918, 111] width 1265 height 35
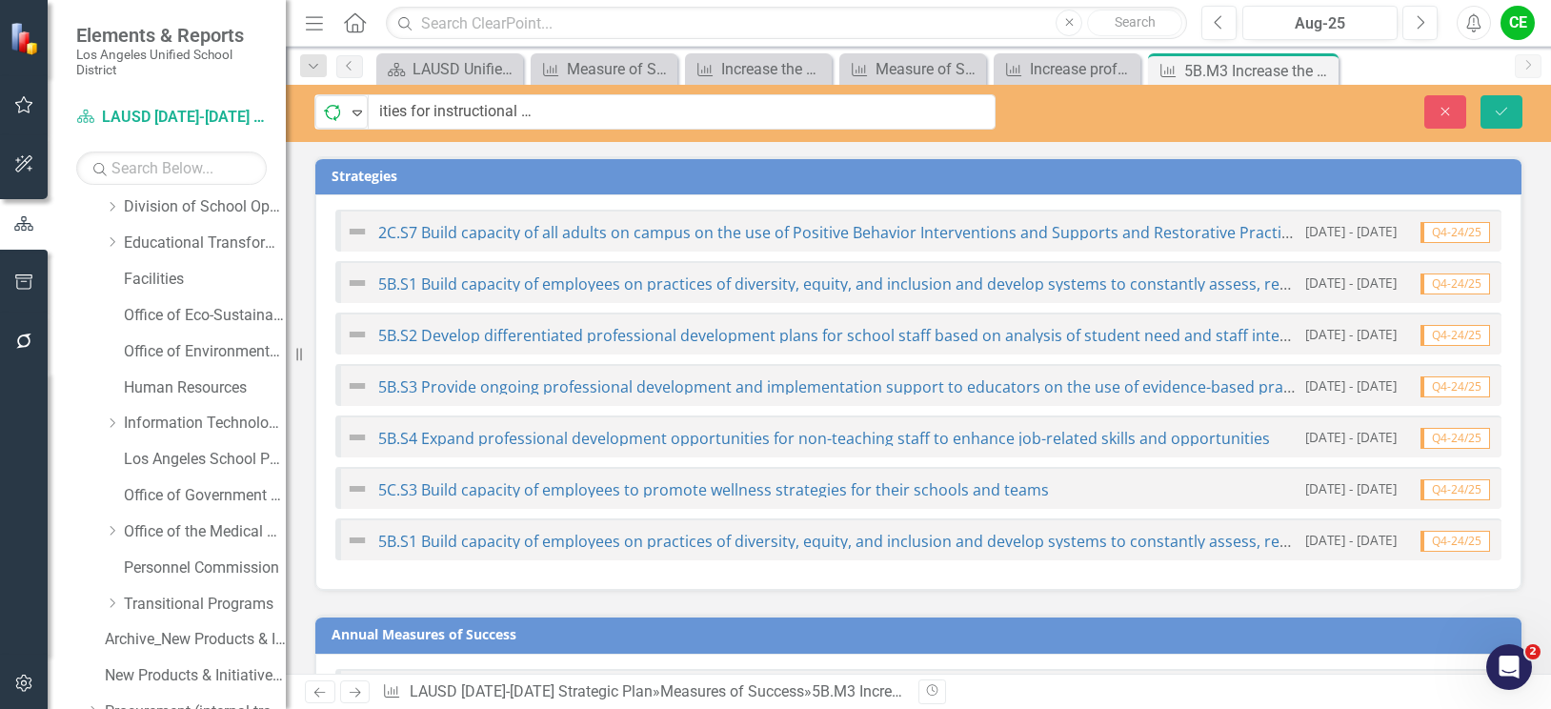
scroll to position [0, 0]
click at [1078, 634] on h3 "Annual Measures of Success" at bounding box center [922, 634] width 1180 height 14
click at [1454, 109] on icon "Close" at bounding box center [1445, 111] width 17 height 13
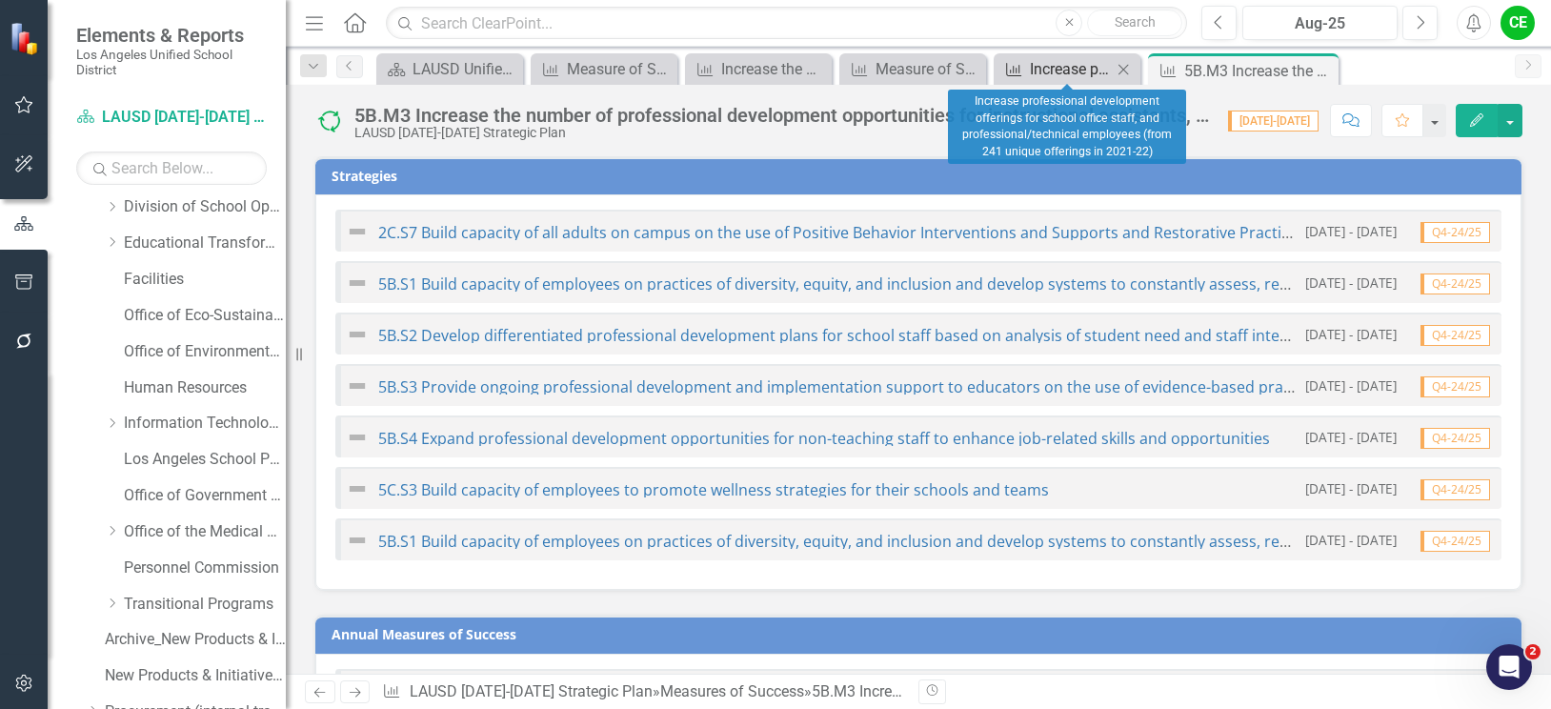
click at [1060, 76] on div "Increase professional development offerings for school office staff, and profes…" at bounding box center [1071, 69] width 82 height 24
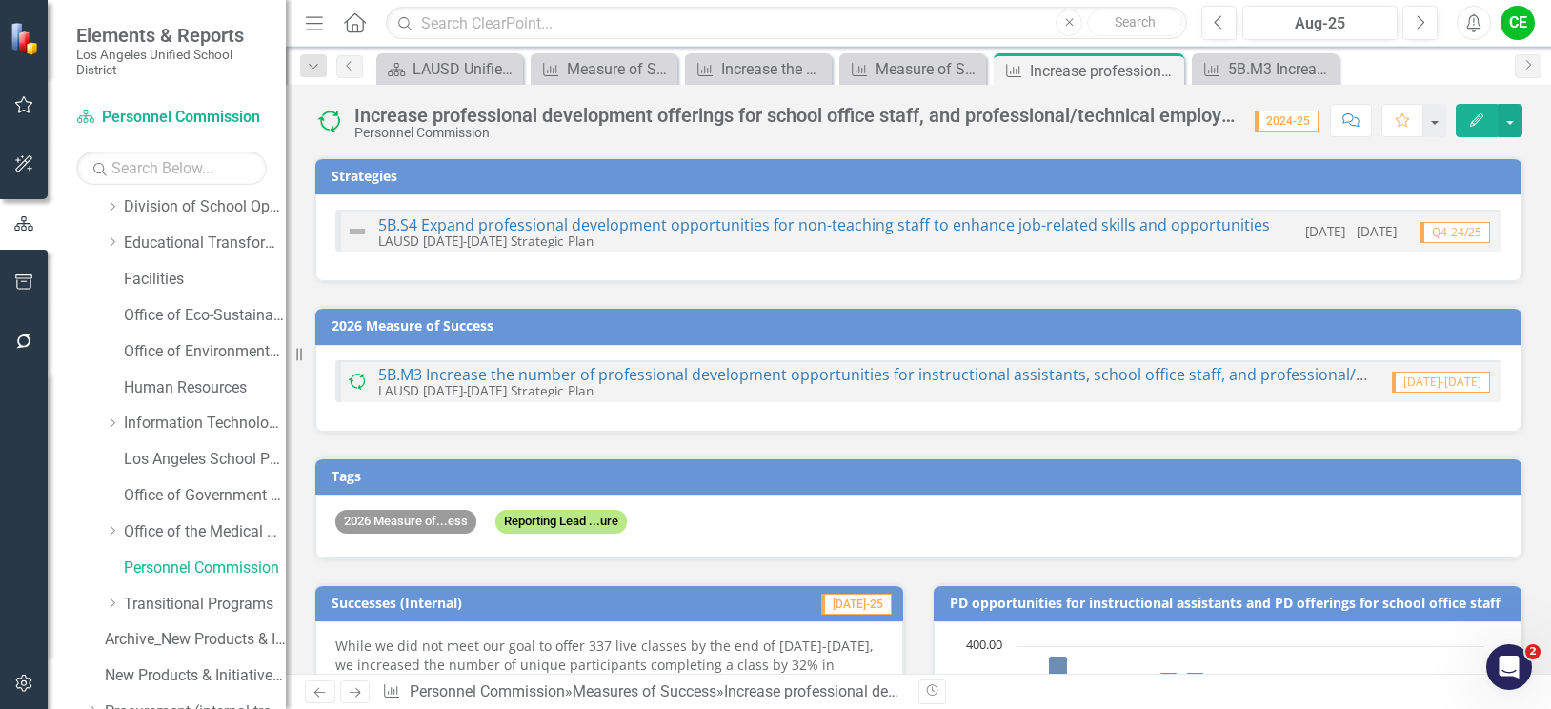
click at [912, 116] on div "Increase professional development offerings for school office staff, and profes…" at bounding box center [794, 115] width 881 height 21
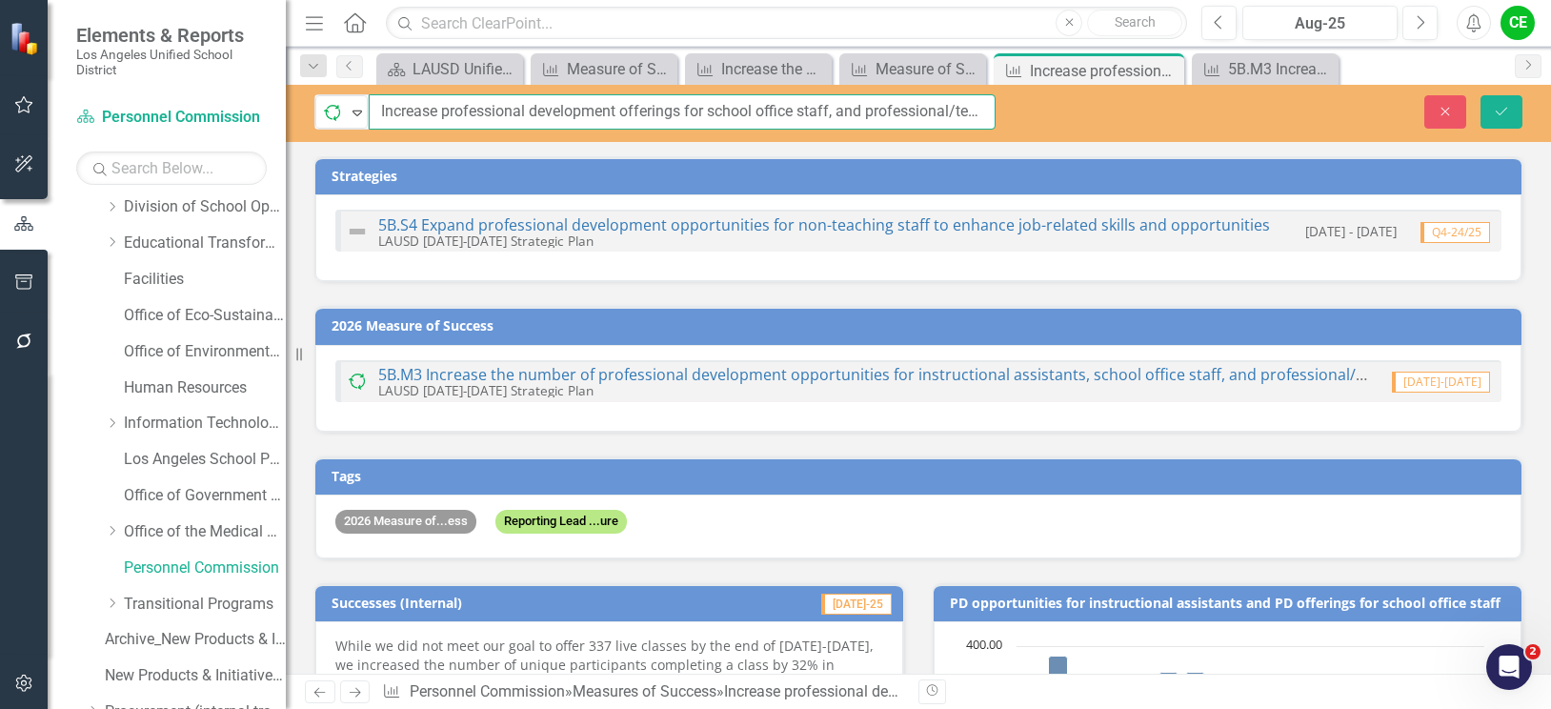
scroll to position [0, 379]
drag, startPoint x: 378, startPoint y: 108, endPoint x: 1166, endPoint y: 121, distance: 787.9
click at [1166, 121] on div "In Progress Expand Increase professional development offerings for school offic…" at bounding box center [918, 111] width 1265 height 35
click at [1458, 100] on button "Close" at bounding box center [1445, 111] width 42 height 33
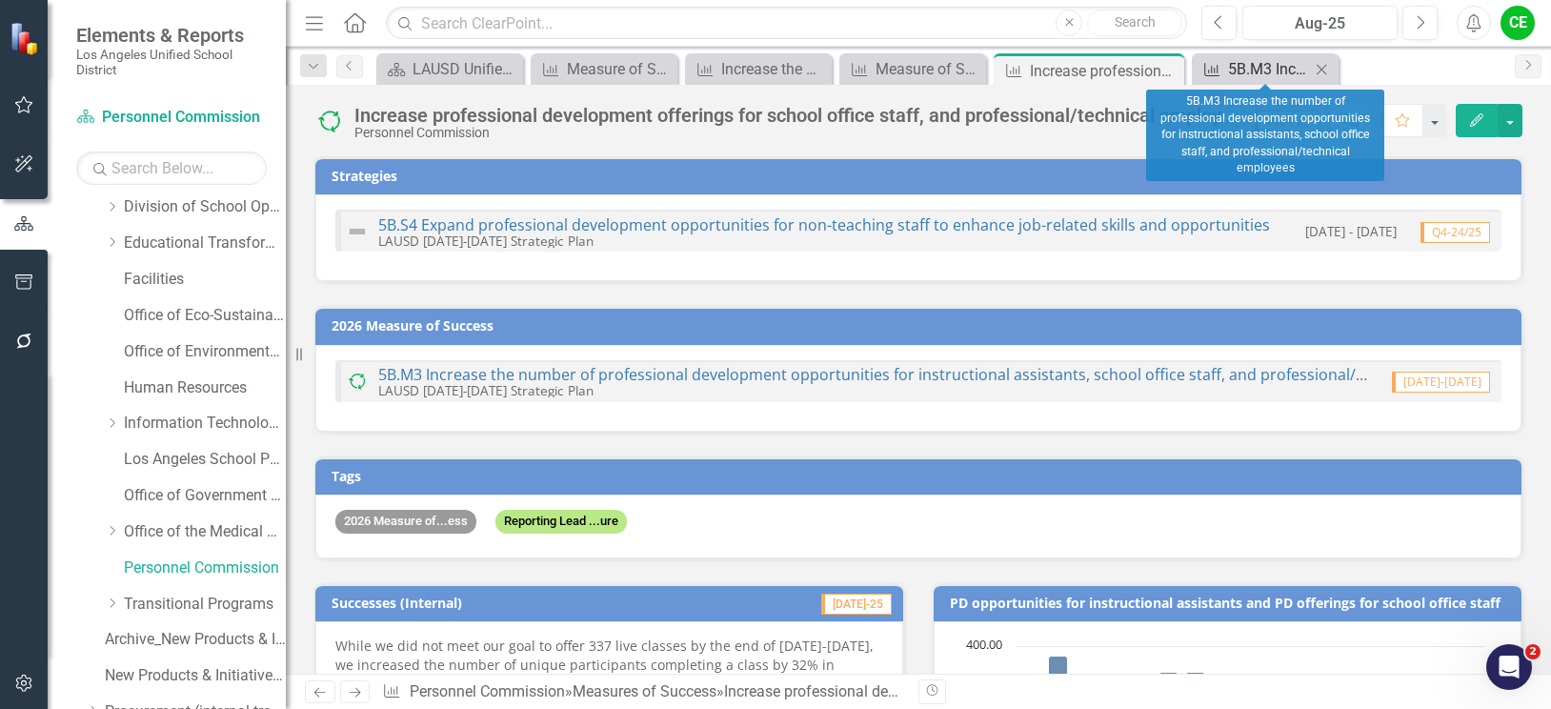
click at [1262, 63] on div "5B.M3 Increase the number of professional development opportunities for instruc…" at bounding box center [1269, 69] width 82 height 24
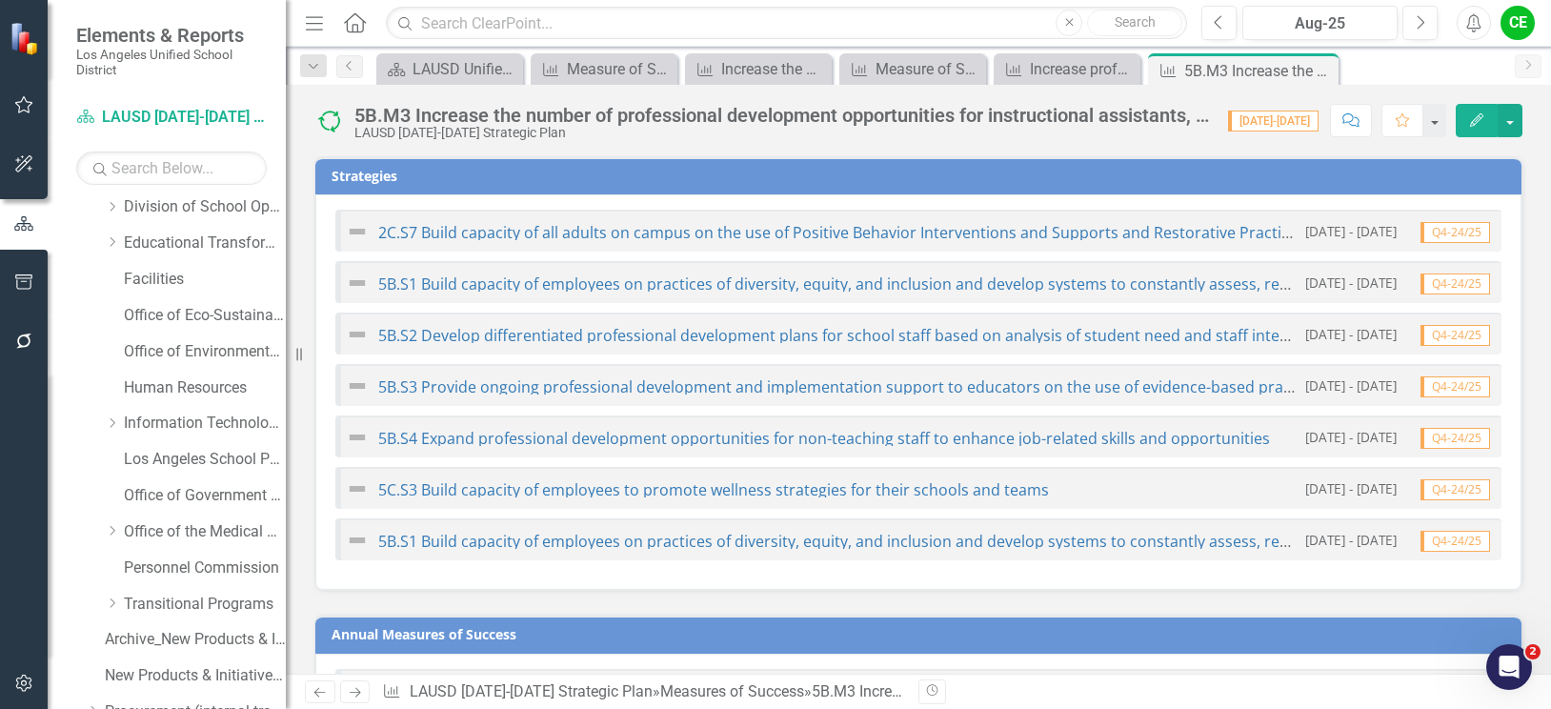
click at [919, 115] on div "5B.M3 Increase the number of professional development opportunities for instruc…" at bounding box center [781, 115] width 855 height 21
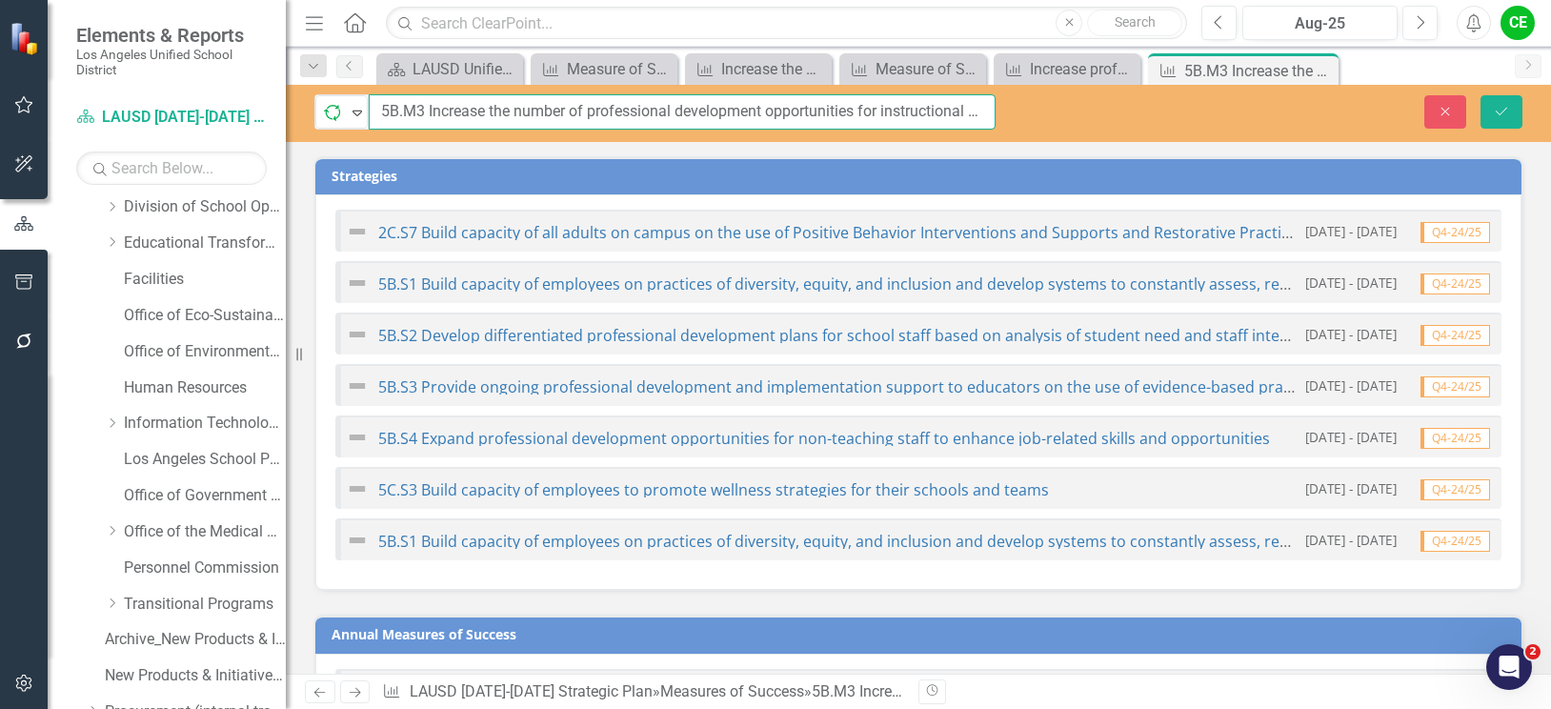
click at [816, 113] on input "5B.M3 Increase the number of professional development opportunities for instruc…" at bounding box center [682, 111] width 627 height 35
drag, startPoint x: 520, startPoint y: 112, endPoint x: 1153, endPoint y: 130, distance: 632.8
click at [1248, 122] on div "In Progress Expand 5B.M3 Increase the number of professional development opport…" at bounding box center [918, 111] width 1265 height 35
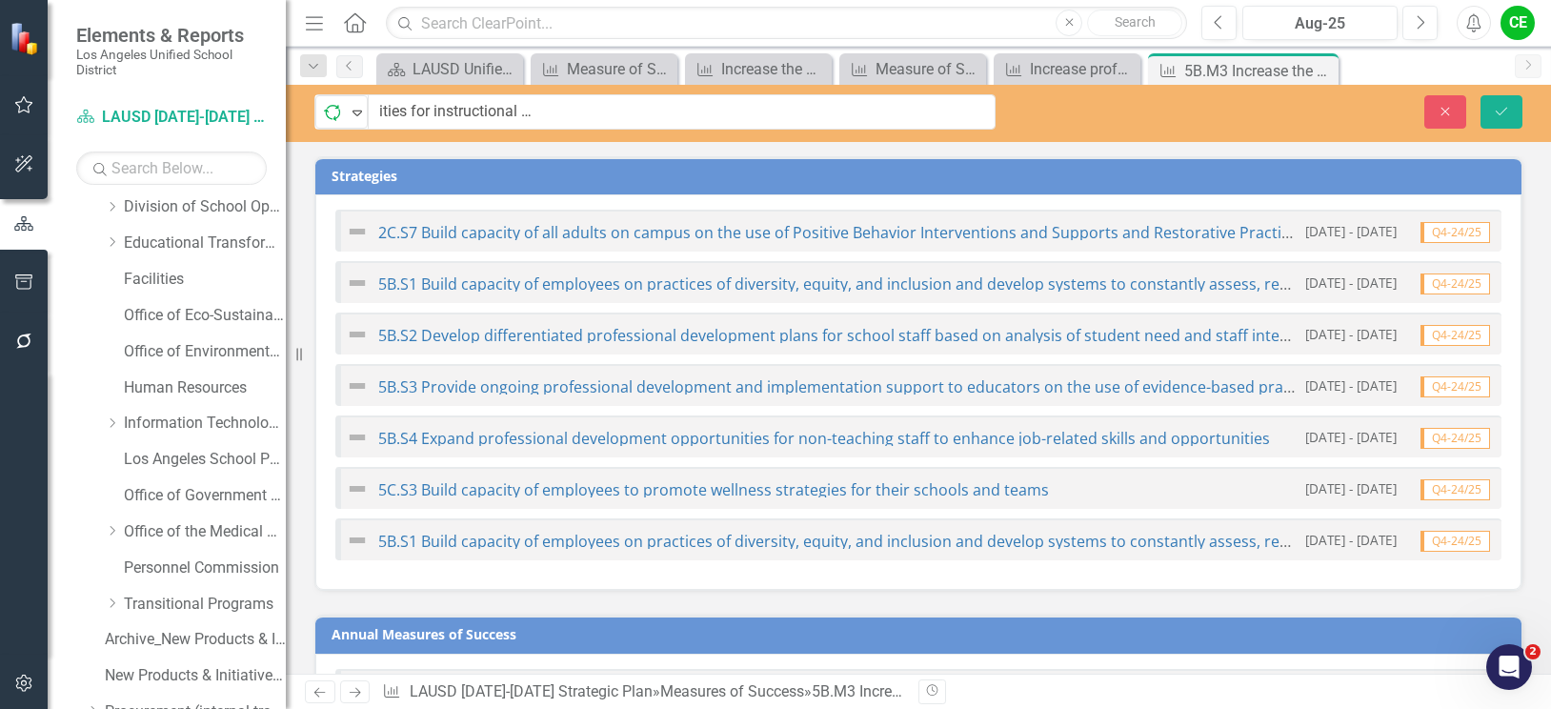
scroll to position [0, 0]
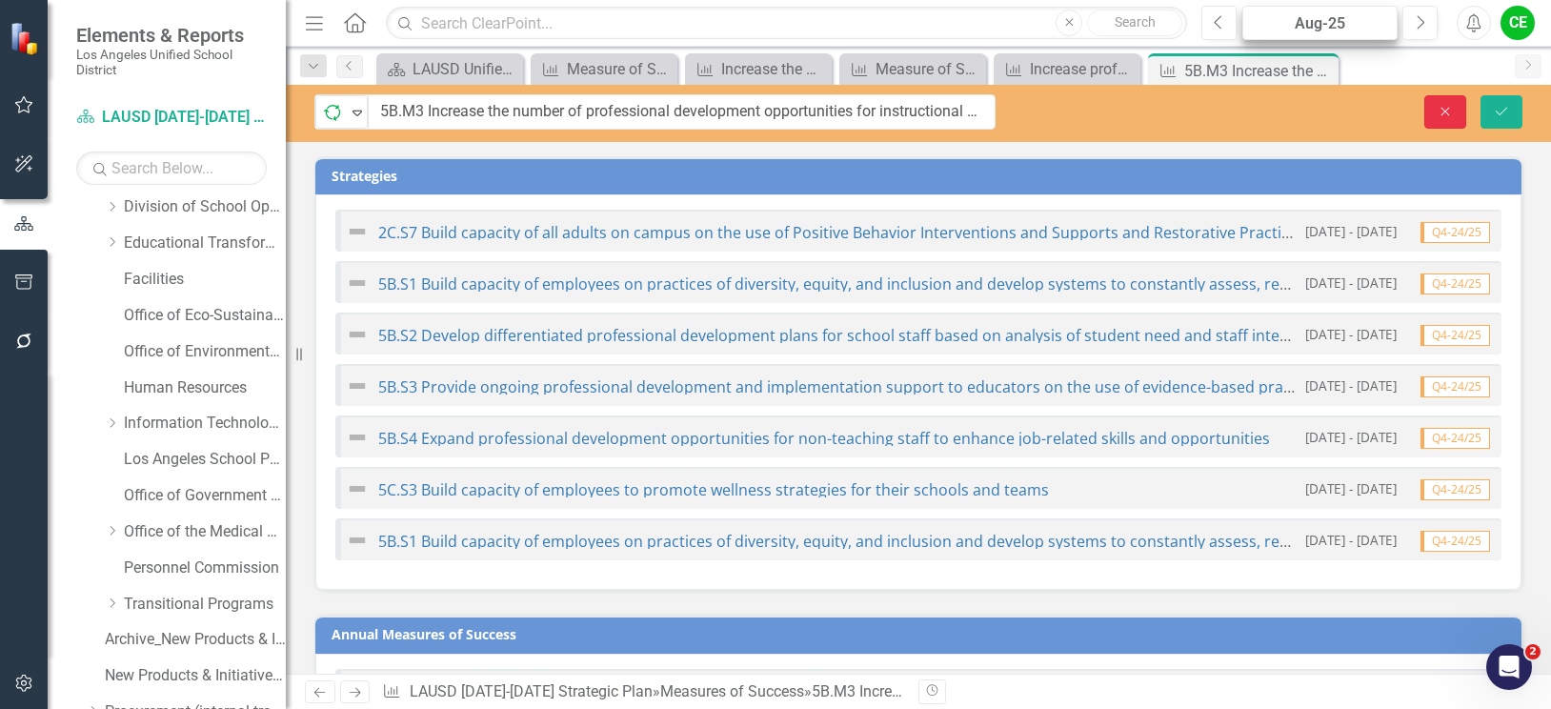
drag, startPoint x: 1444, startPoint y: 111, endPoint x: 1285, endPoint y: 7, distance: 190.5
click at [1444, 106] on icon "Close" at bounding box center [1445, 111] width 17 height 13
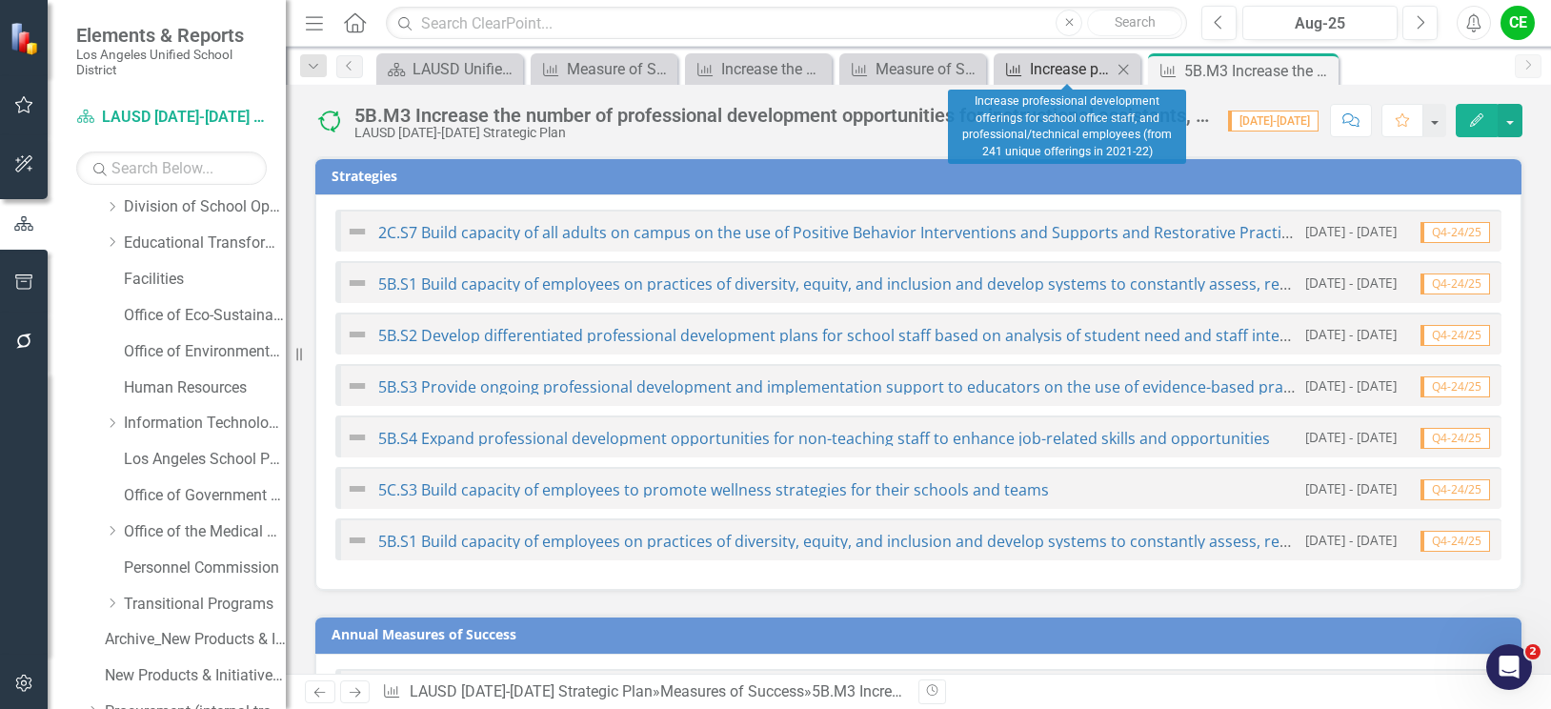
click at [1066, 72] on div "Increase professional development offerings for school office staff, and profes…" at bounding box center [1071, 69] width 82 height 24
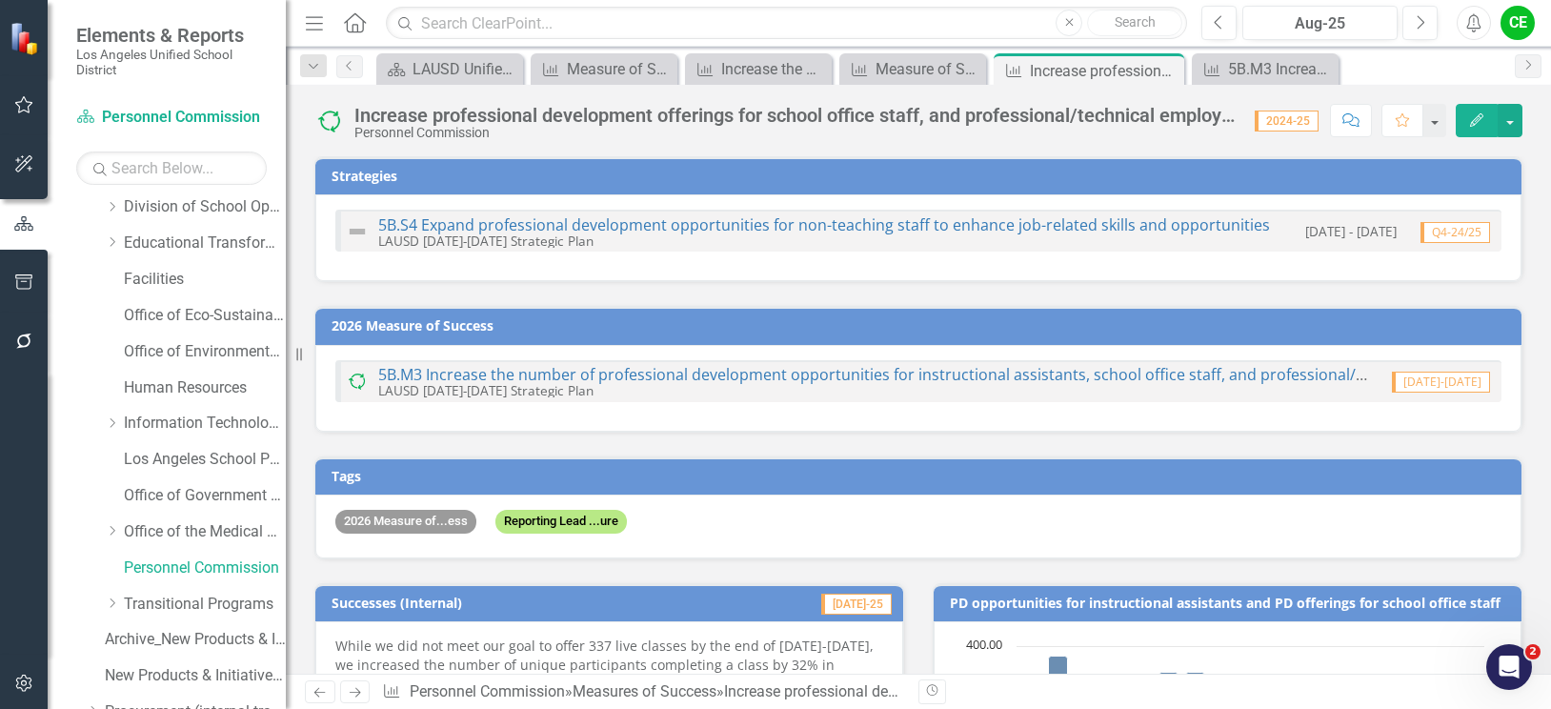
click at [476, 120] on div "Increase professional development offerings for school office staff, and profes…" at bounding box center [794, 115] width 881 height 21
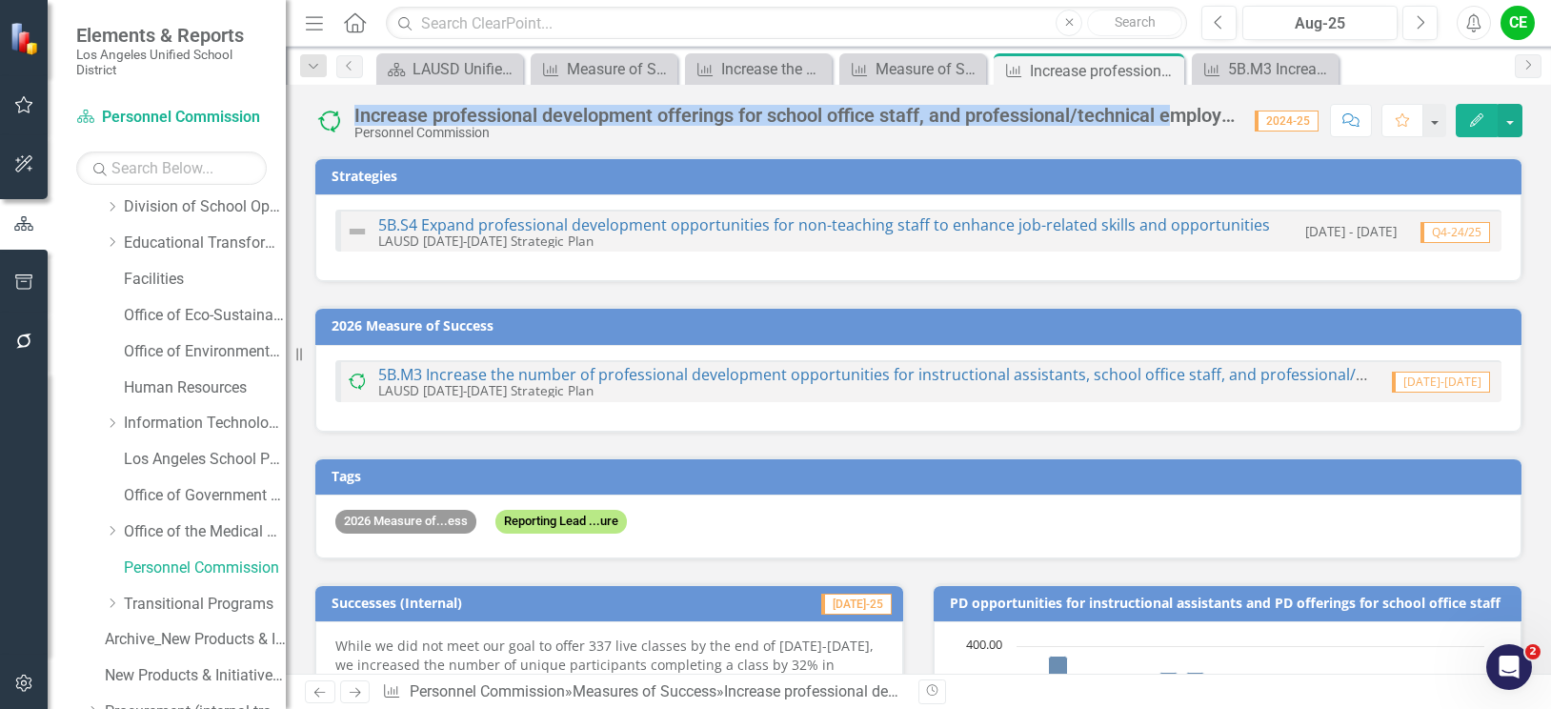
drag, startPoint x: 354, startPoint y: 111, endPoint x: 1173, endPoint y: 113, distance: 818.3
click at [1173, 113] on div "Increase professional development offerings for school office staff, and profes…" at bounding box center [794, 115] width 881 height 21
click at [1061, 121] on div "Increase professional development offerings for school office staff, and profes…" at bounding box center [794, 115] width 881 height 21
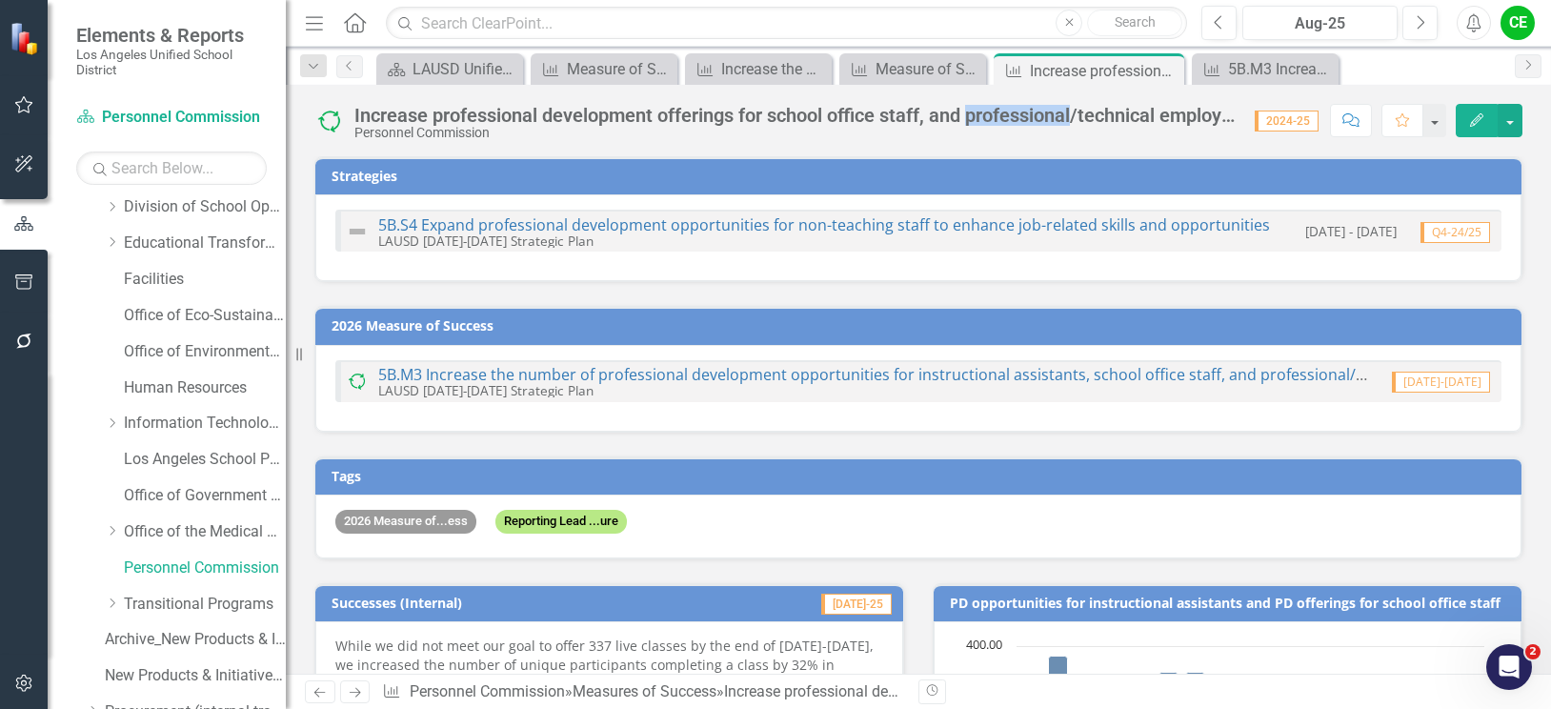
click at [1061, 121] on div "Increase professional development offerings for school office staff, and profes…" at bounding box center [794, 115] width 881 height 21
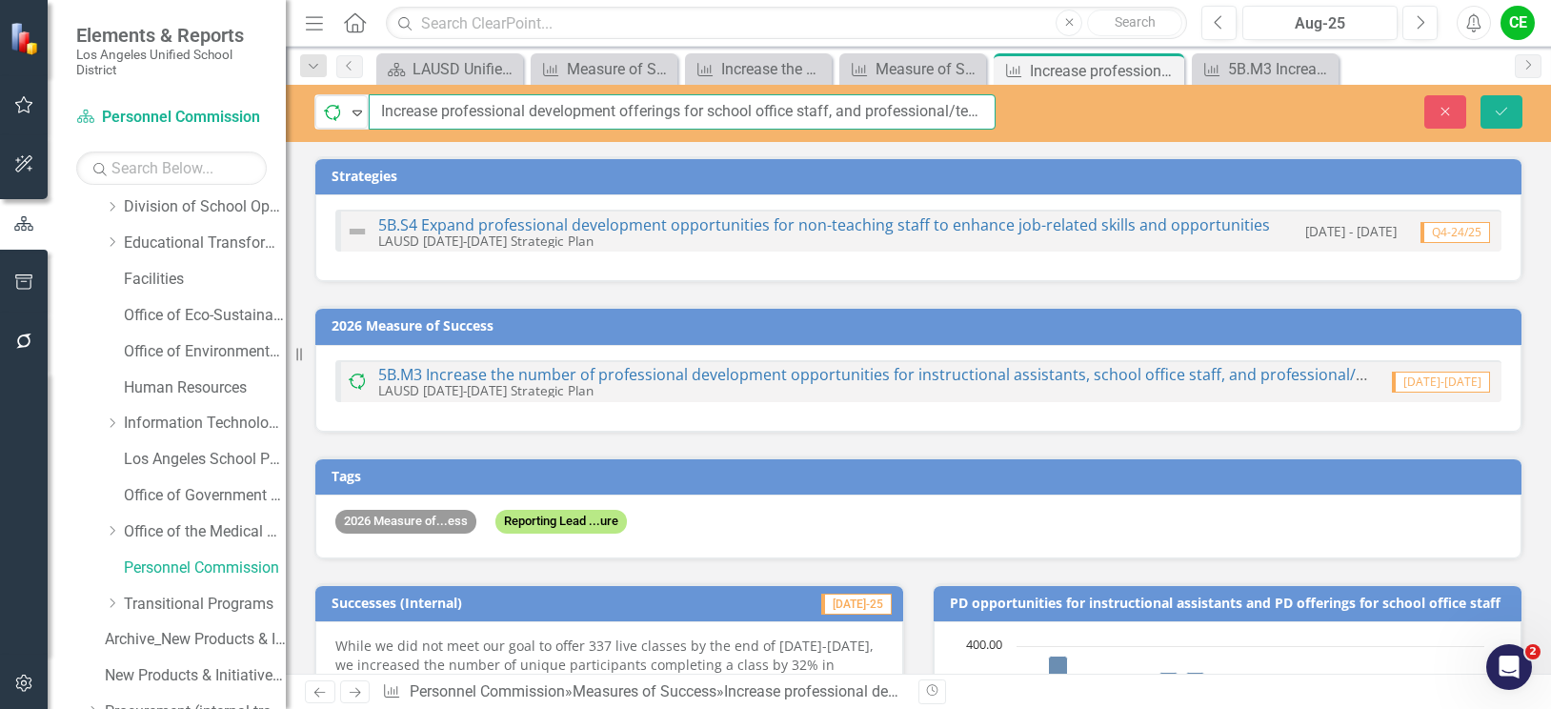
click at [384, 112] on input "Increase professional development offerings for school office staff, and profes…" at bounding box center [682, 111] width 627 height 35
drag, startPoint x: 380, startPoint y: 113, endPoint x: 1171, endPoint y: 121, distance: 790.7
click at [1179, 121] on div "In Progress Expand Increase professional development offerings for school offic…" at bounding box center [918, 111] width 1265 height 35
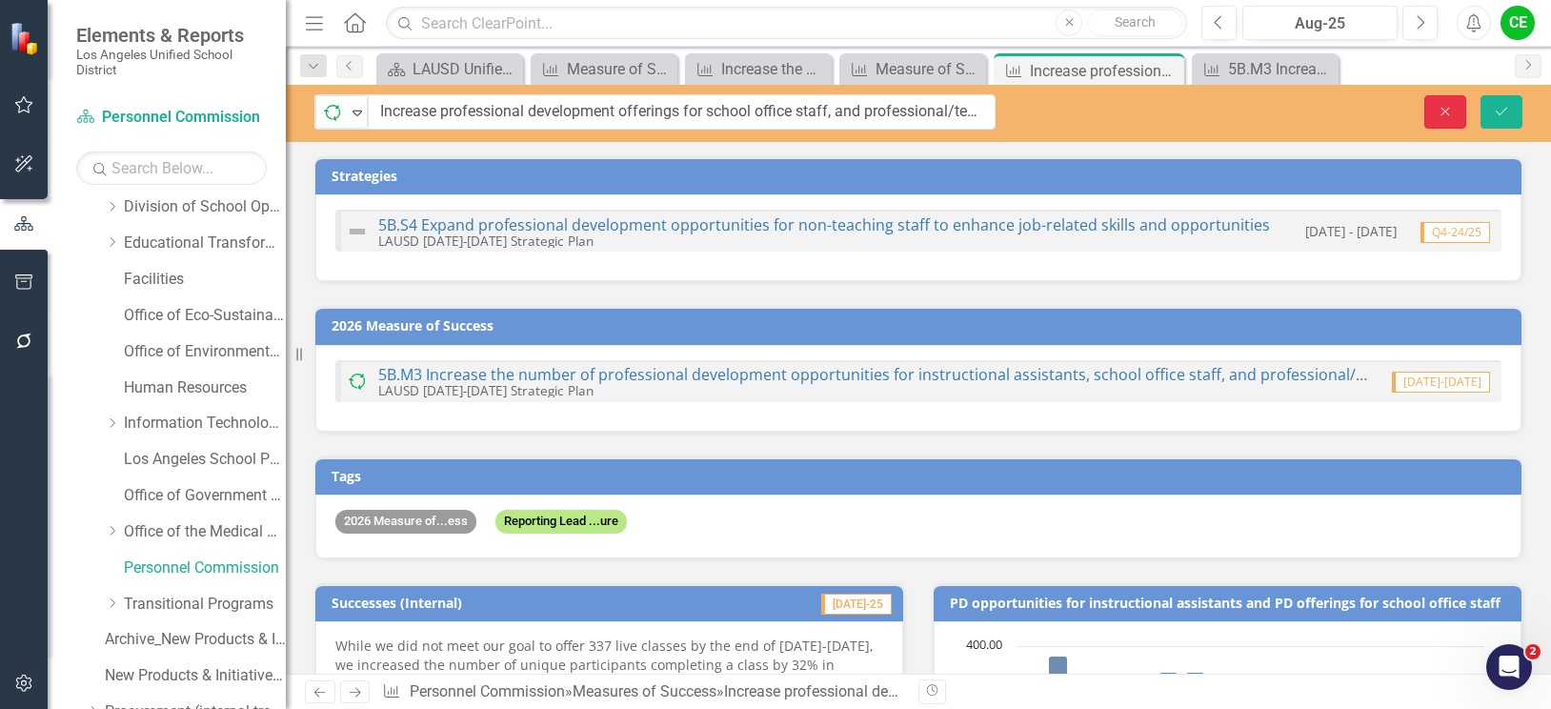
click at [1441, 111] on icon "Close" at bounding box center [1445, 111] width 17 height 13
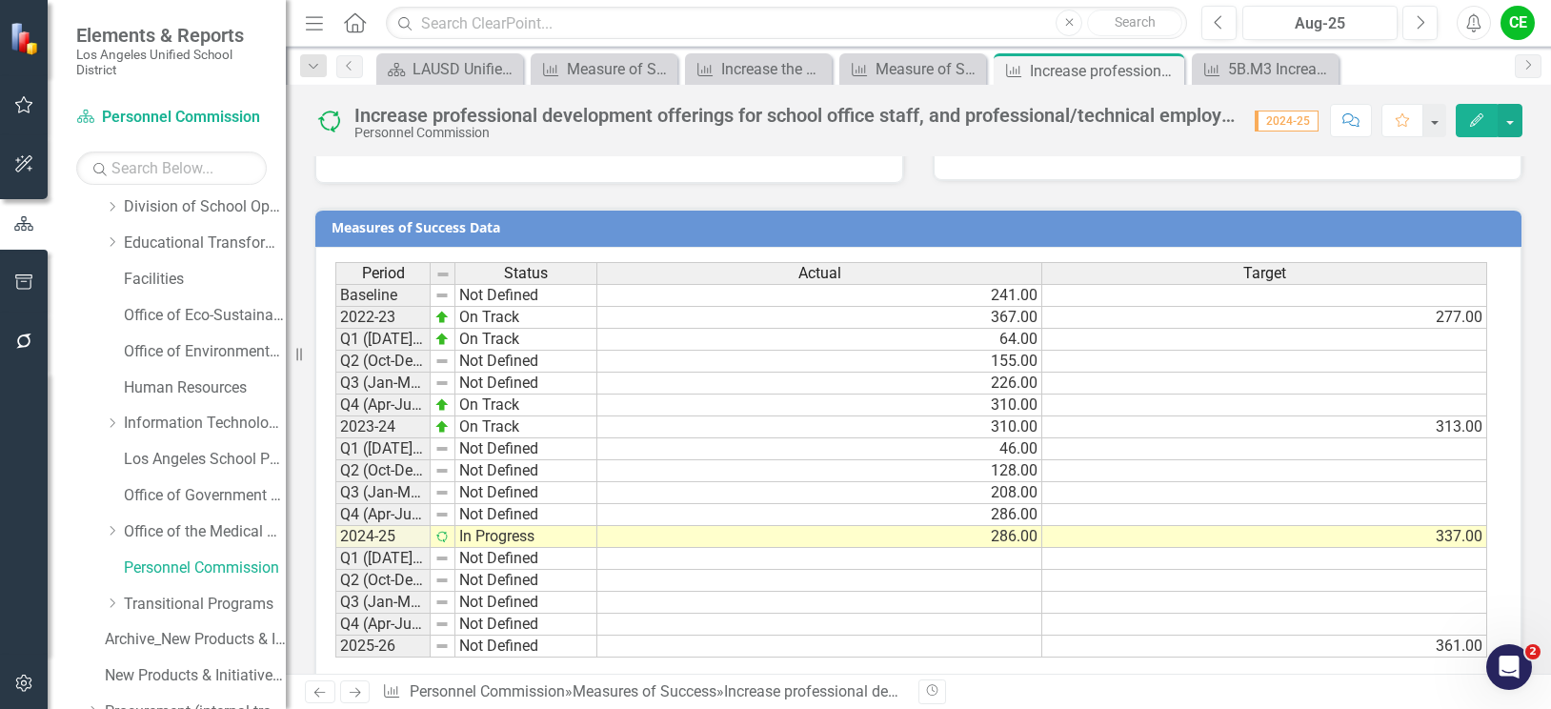
scroll to position [1516, 0]
